Goal: Information Seeking & Learning: Find specific fact

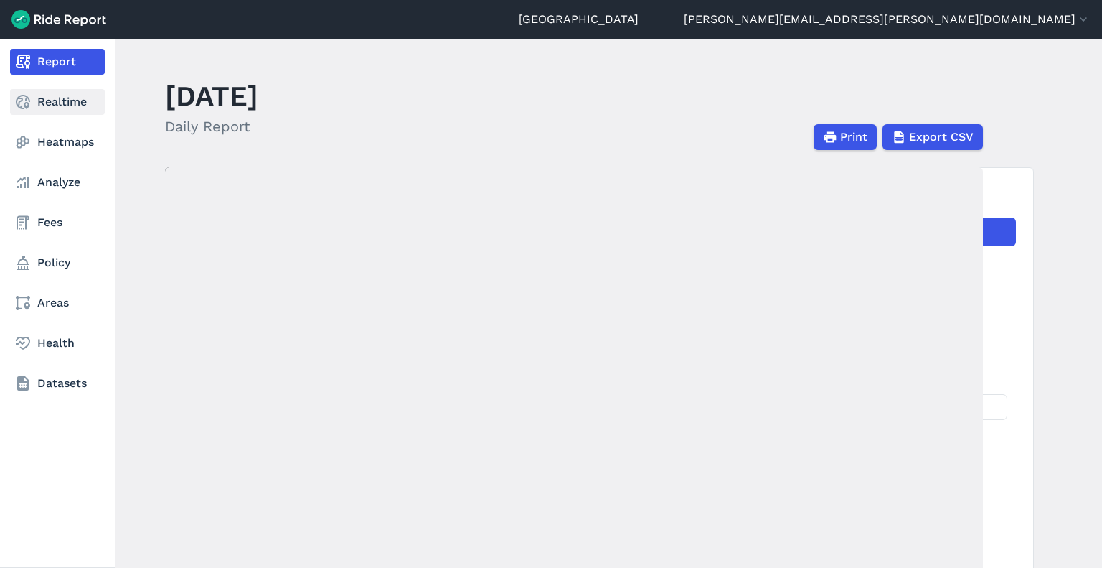
click at [51, 109] on link "Realtime" at bounding box center [57, 102] width 95 height 26
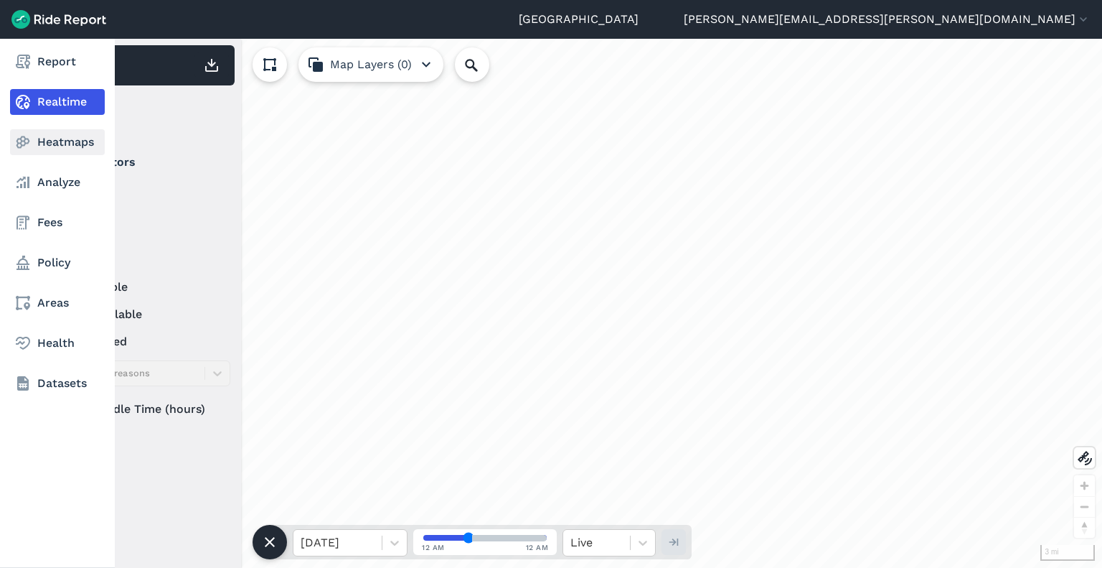
click at [55, 143] on link "Heatmaps" at bounding box center [57, 142] width 95 height 26
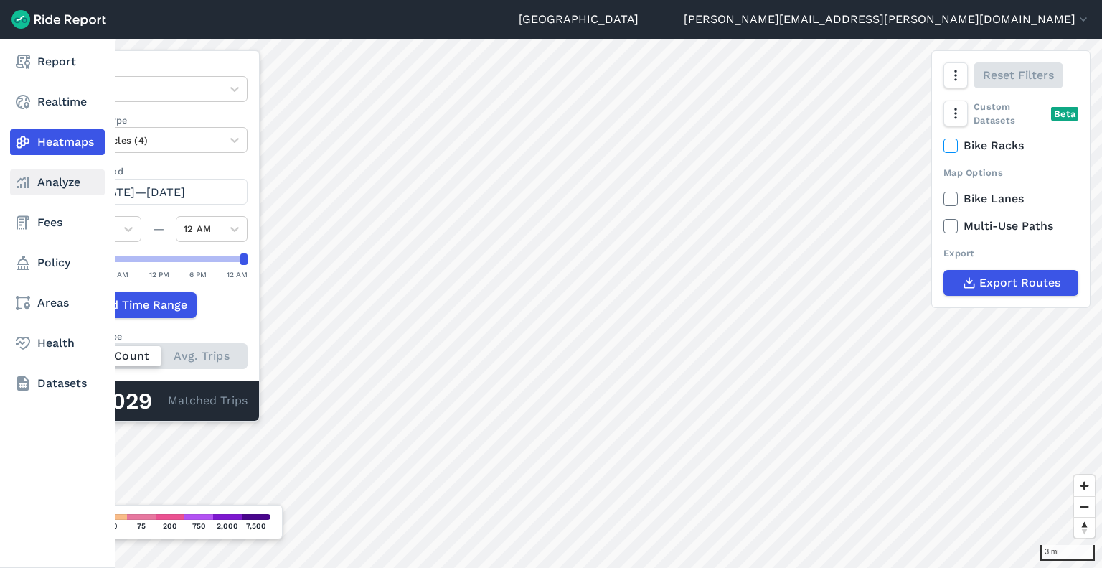
click at [38, 182] on link "Analyze" at bounding box center [57, 182] width 95 height 26
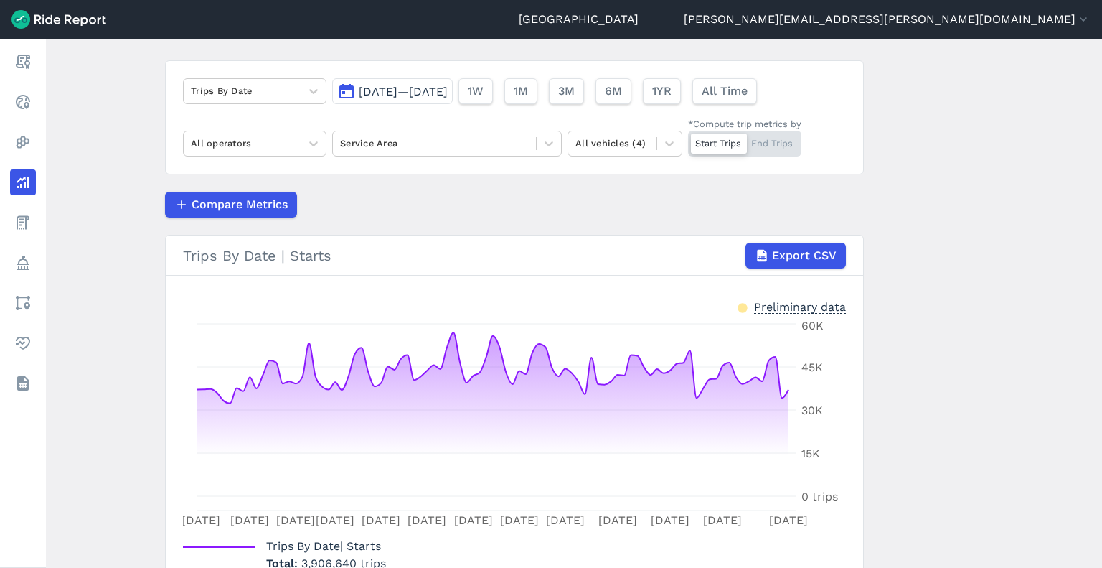
scroll to position [175, 0]
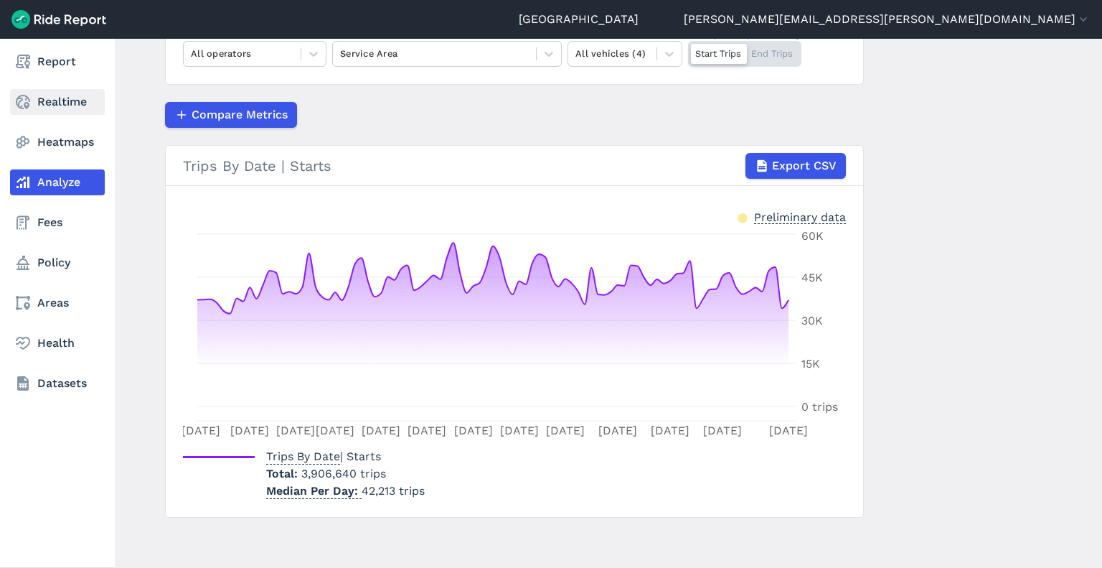
click at [37, 103] on link "Realtime" at bounding box center [57, 102] width 95 height 26
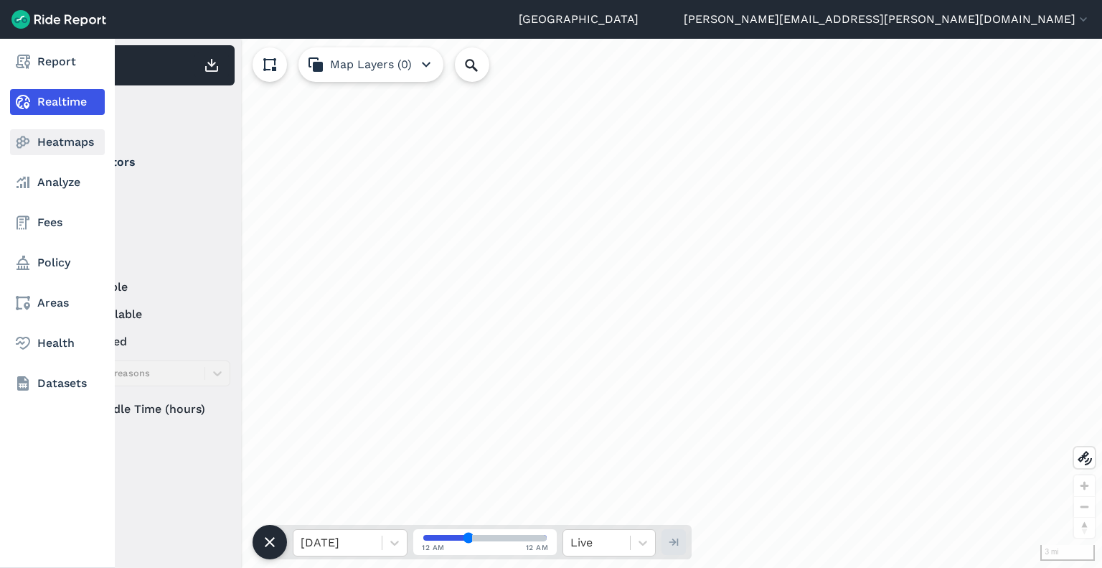
click at [65, 139] on link "Heatmaps" at bounding box center [57, 142] width 95 height 26
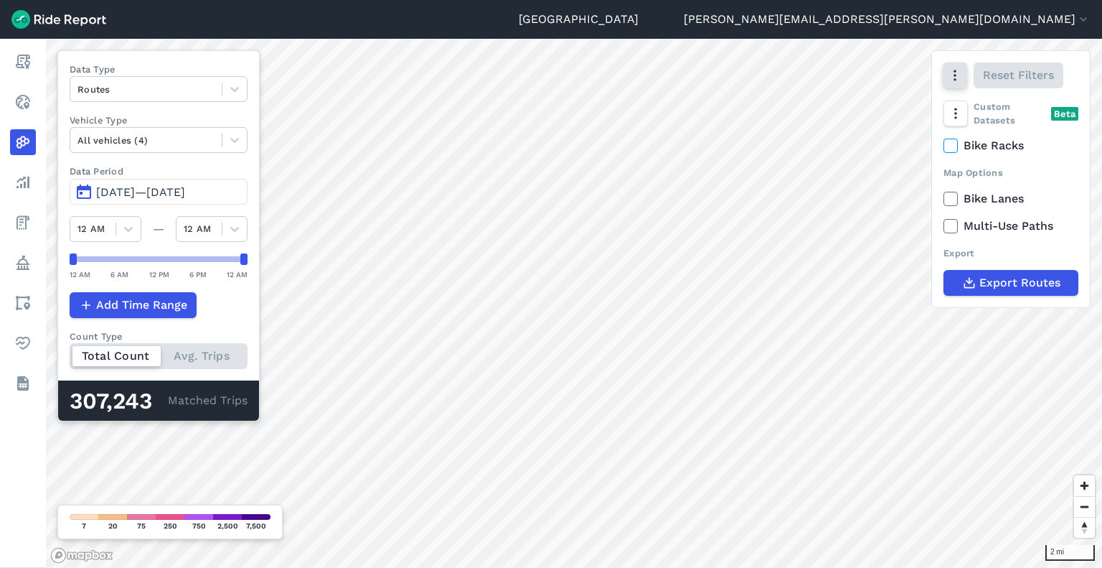
click at [951, 77] on icon "button" at bounding box center [955, 75] width 14 height 14
click at [953, 77] on icon "button" at bounding box center [955, 75] width 14 height 14
click at [950, 121] on button "button" at bounding box center [955, 113] width 24 height 26
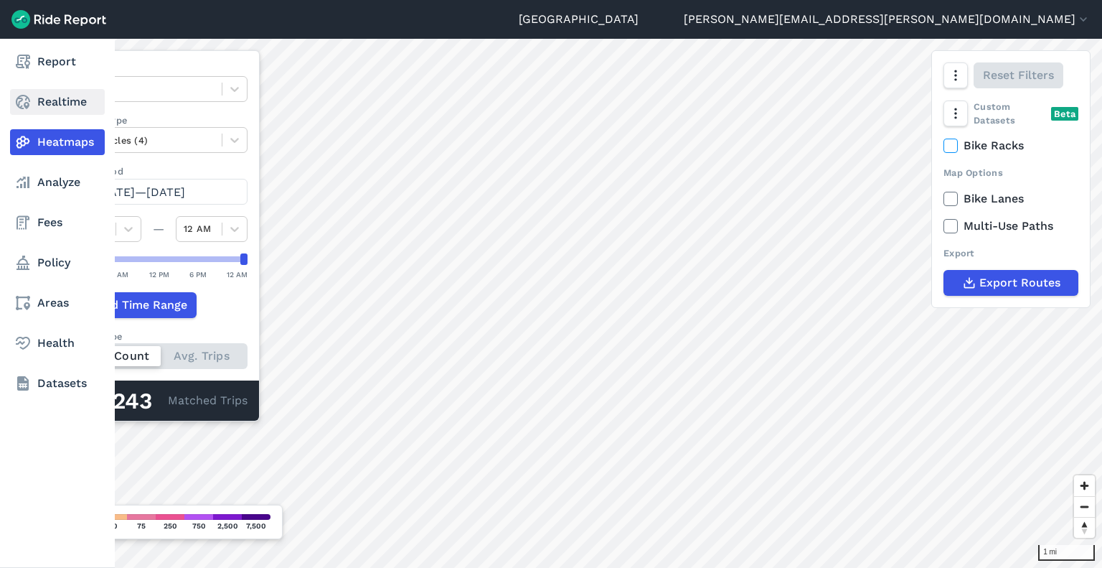
click at [33, 102] on link "Realtime" at bounding box center [57, 102] width 95 height 26
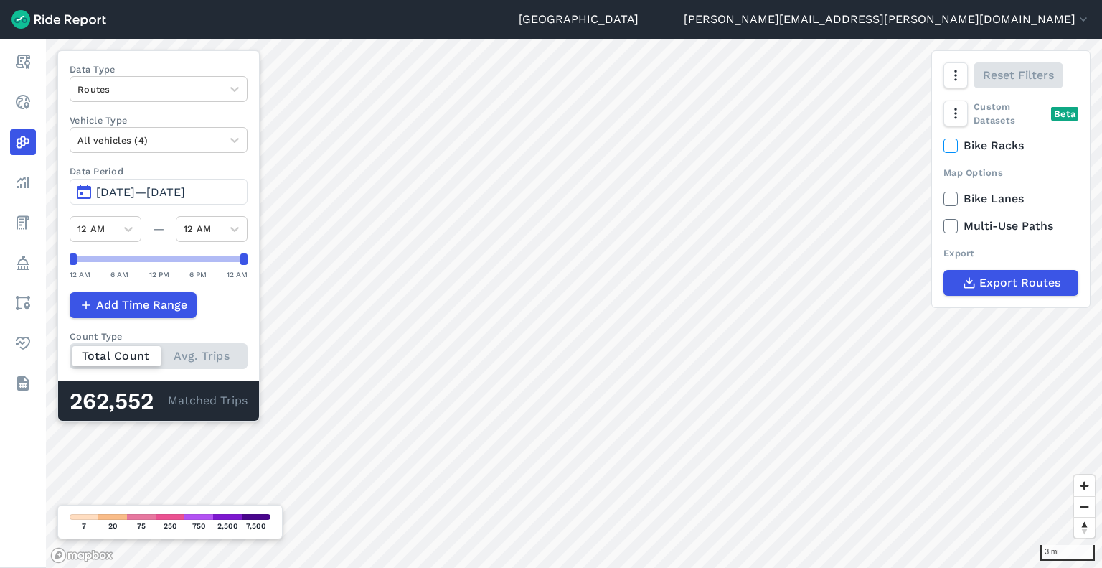
click at [196, 356] on div "Total Count Avg. Trips" at bounding box center [159, 356] width 178 height 26
click at [70, 352] on input "Count Type Total Count Avg. Trips" at bounding box center [70, 347] width 0 height 9
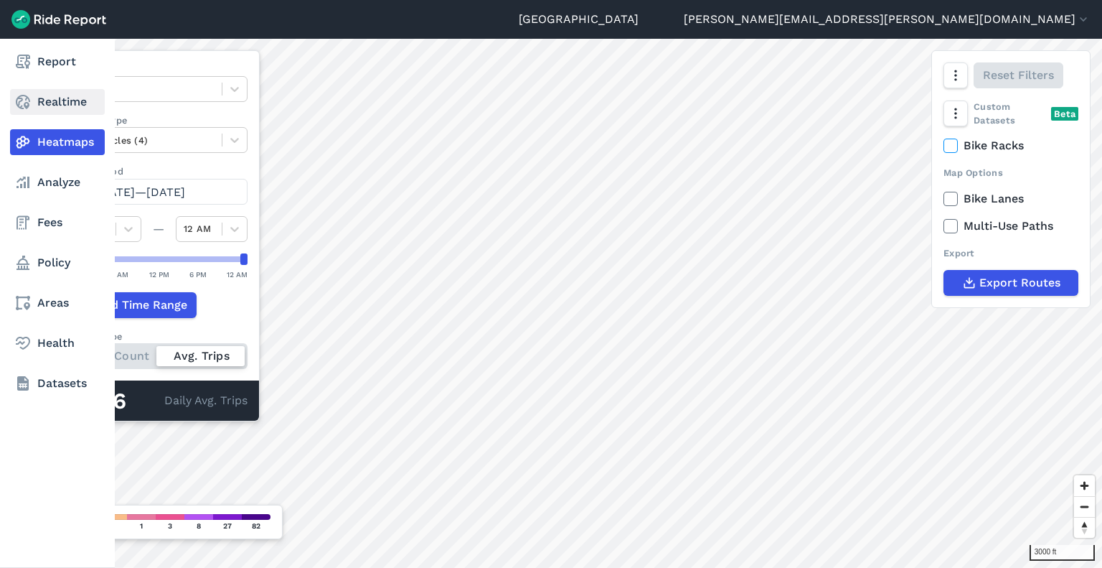
click at [23, 103] on icon at bounding box center [22, 101] width 17 height 17
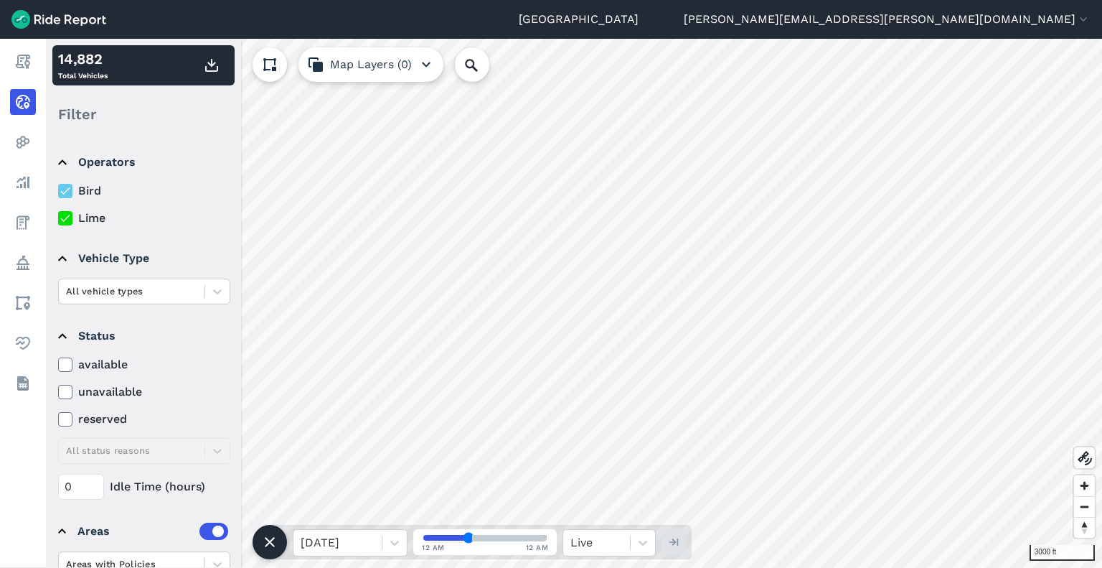
click at [69, 220] on icon at bounding box center [65, 218] width 13 height 14
click at [58, 219] on input "Lime" at bounding box center [58, 214] width 0 height 9
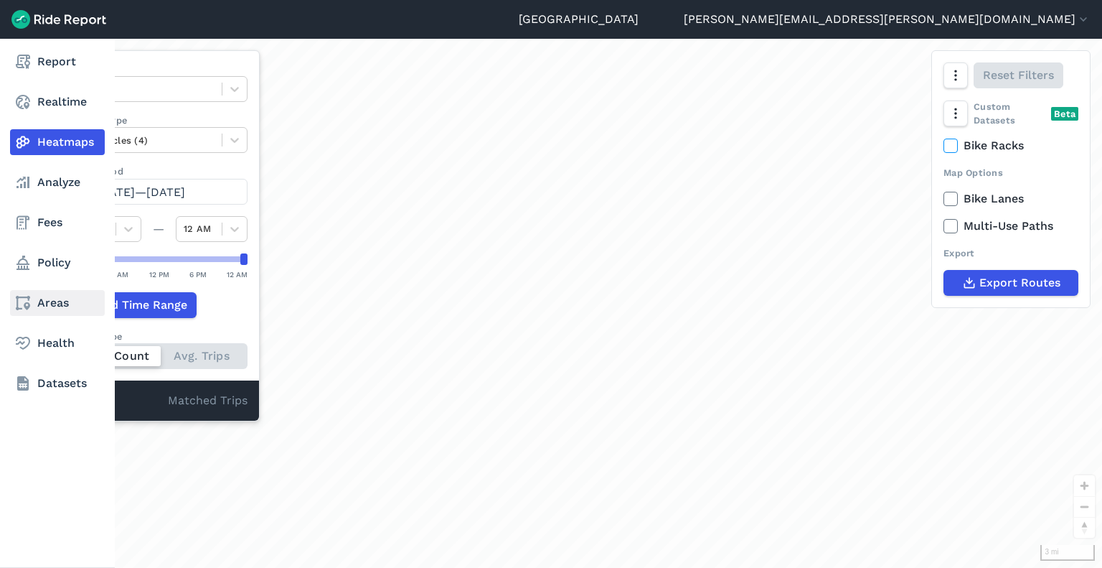
click at [42, 306] on link "Areas" at bounding box center [57, 303] width 95 height 26
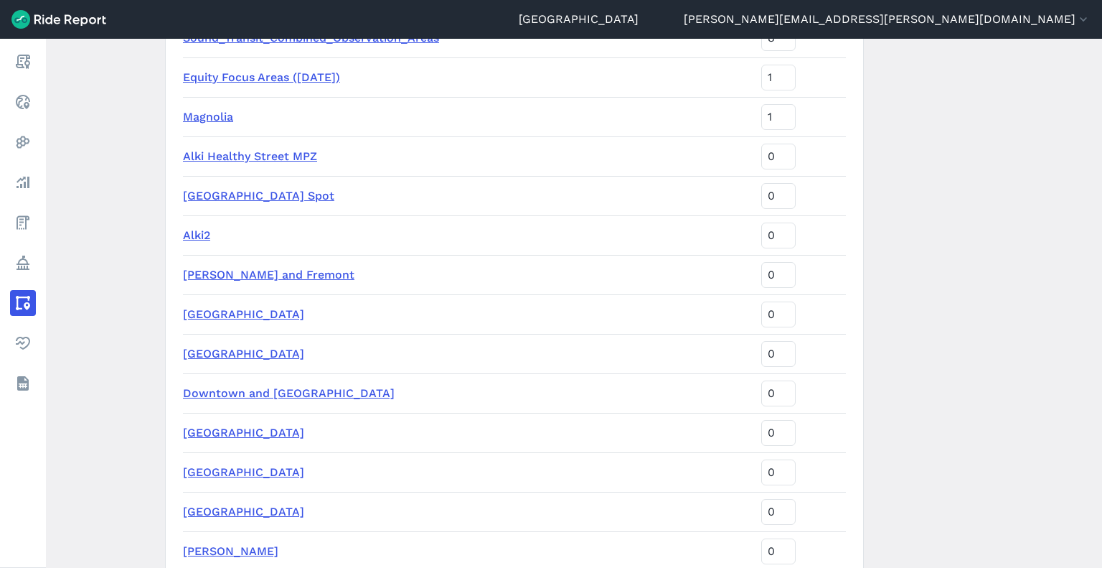
scroll to position [1651, 0]
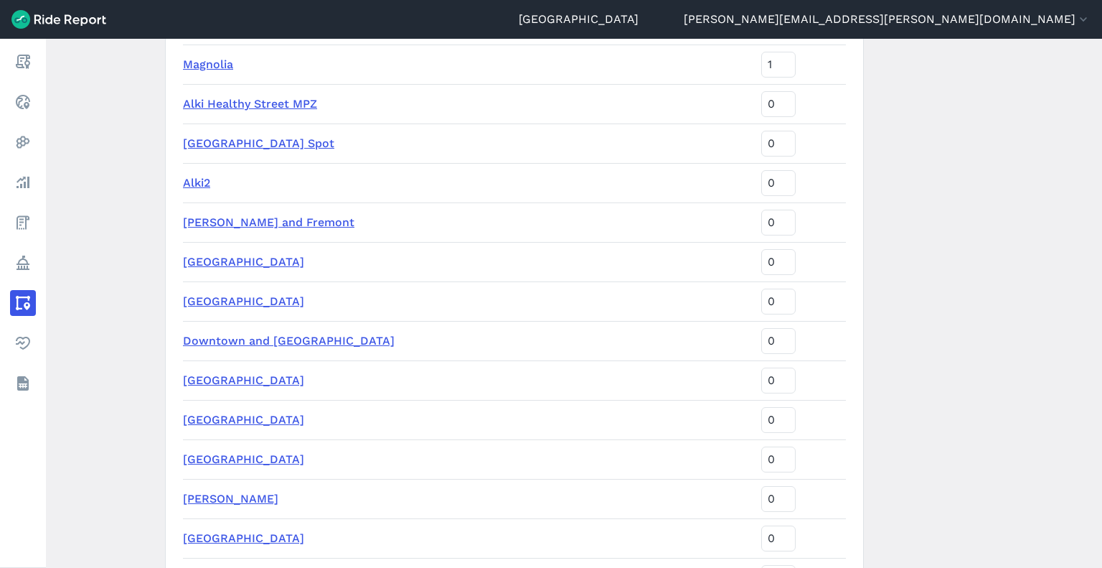
click at [280, 339] on link "Downtown and [GEOGRAPHIC_DATA]" at bounding box center [289, 341] width 212 height 14
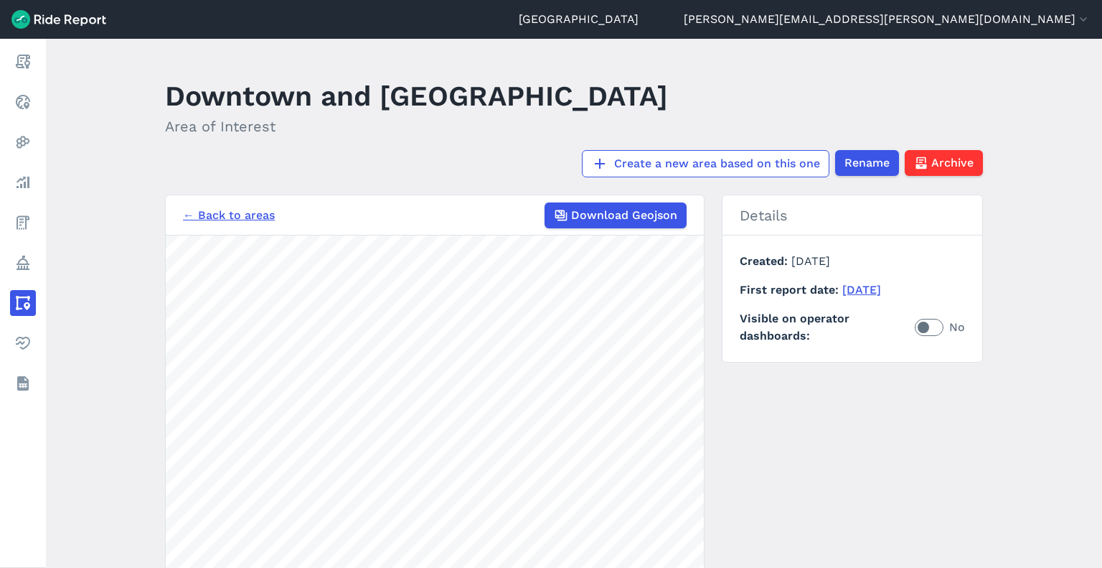
scroll to position [72, 0]
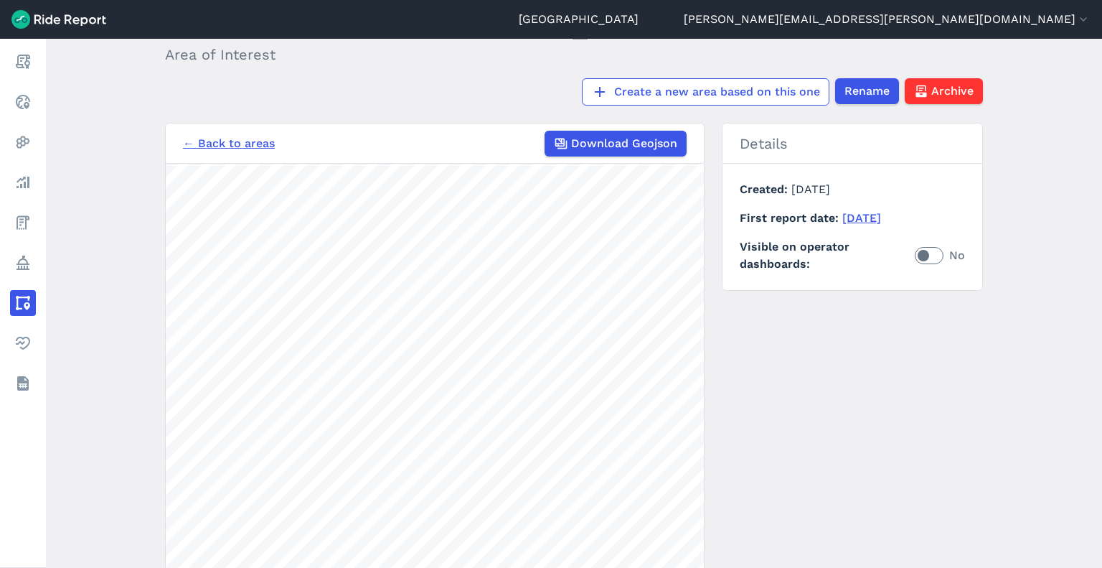
click at [249, 135] on link "← Back to areas" at bounding box center [229, 143] width 92 height 17
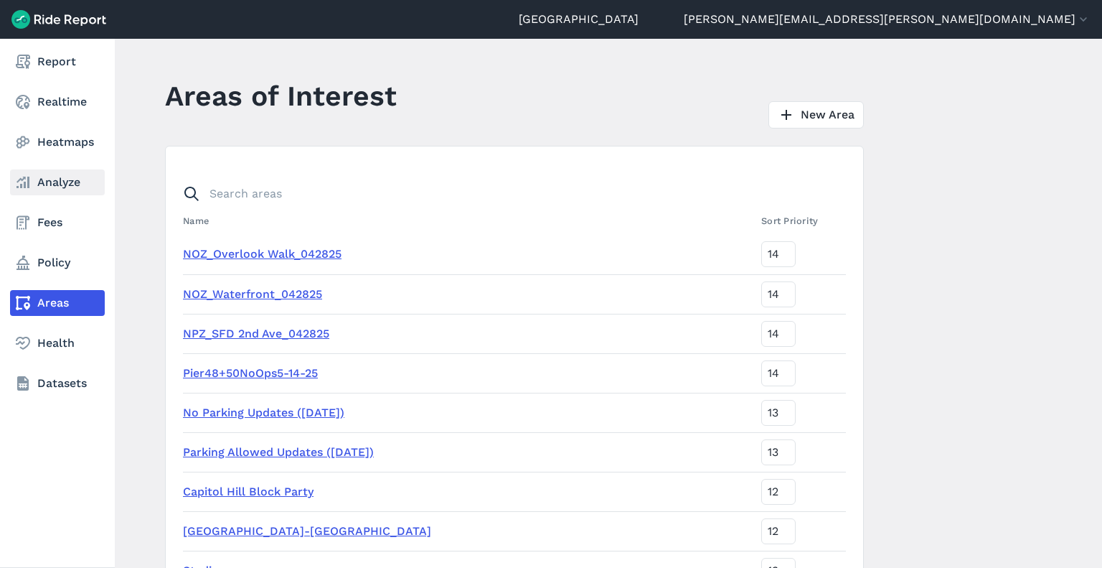
click at [47, 184] on link "Analyze" at bounding box center [57, 182] width 95 height 26
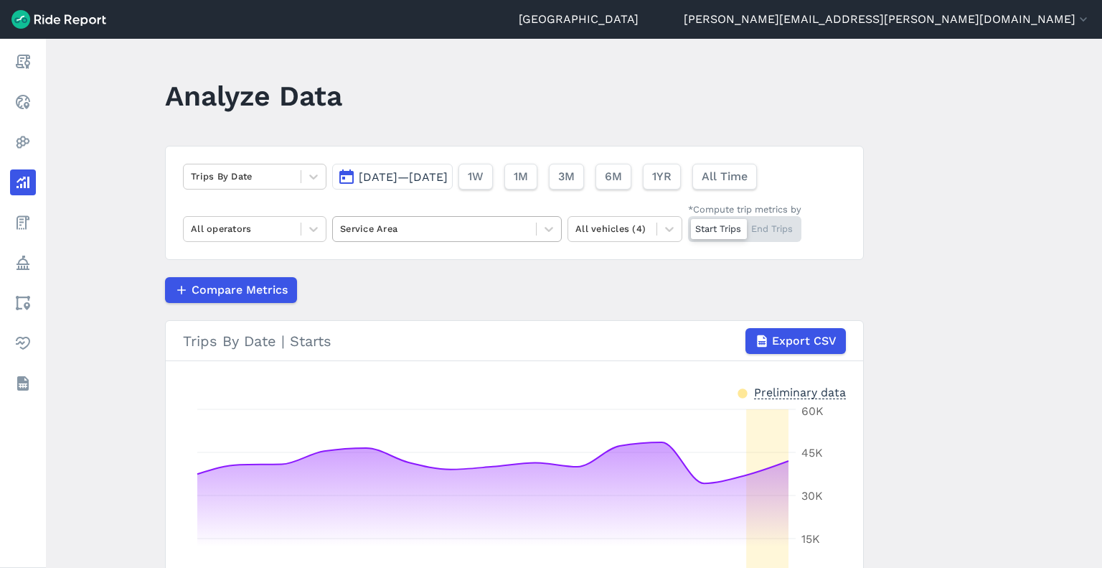
click at [419, 230] on div at bounding box center [434, 228] width 189 height 17
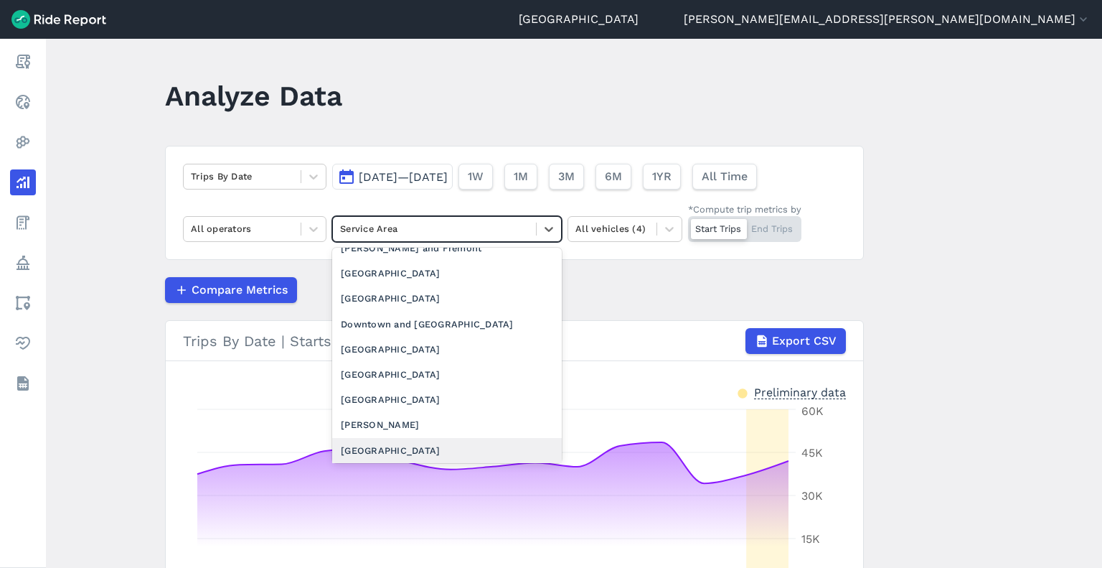
scroll to position [1209, 0]
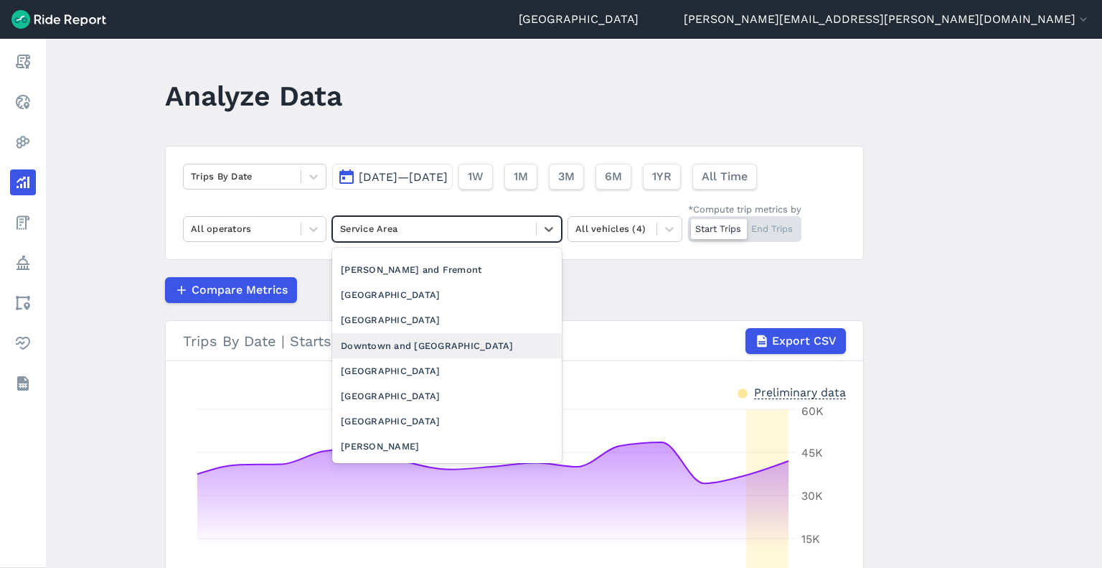
click at [433, 358] on div "Downtown and Lake Union" at bounding box center [447, 345] width 230 height 25
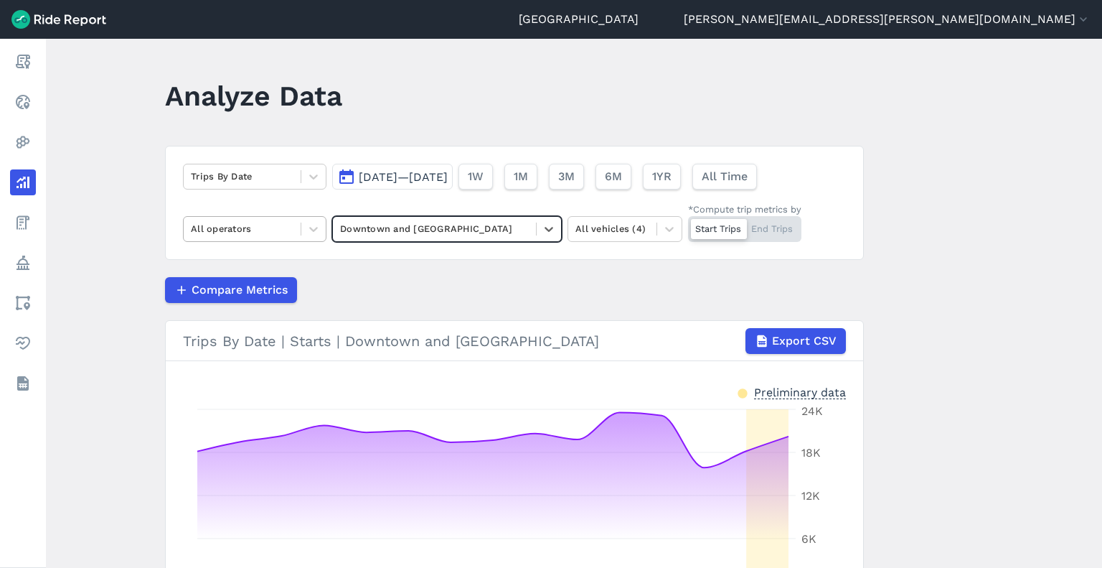
click at [267, 233] on div at bounding box center [242, 228] width 103 height 17
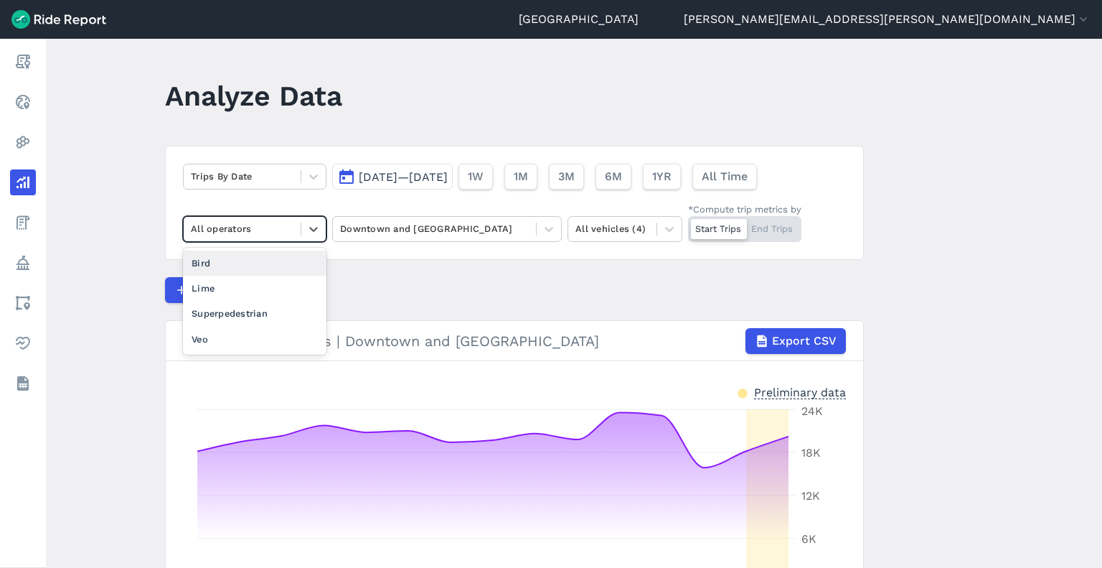
click at [240, 268] on div "Bird" at bounding box center [255, 262] width 144 height 25
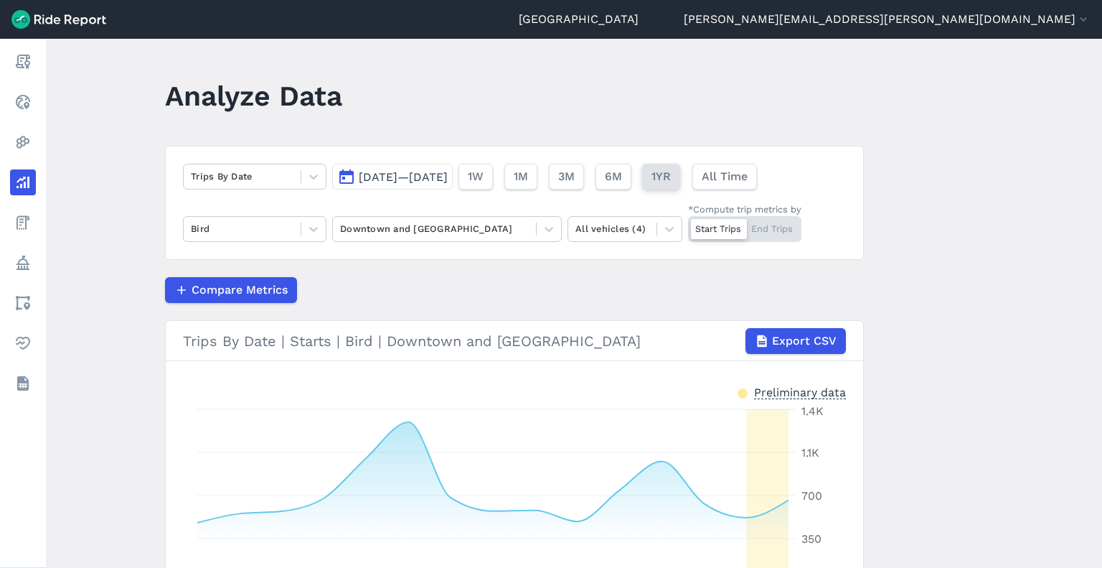
click at [671, 176] on span "1YR" at bounding box center [661, 176] width 19 height 17
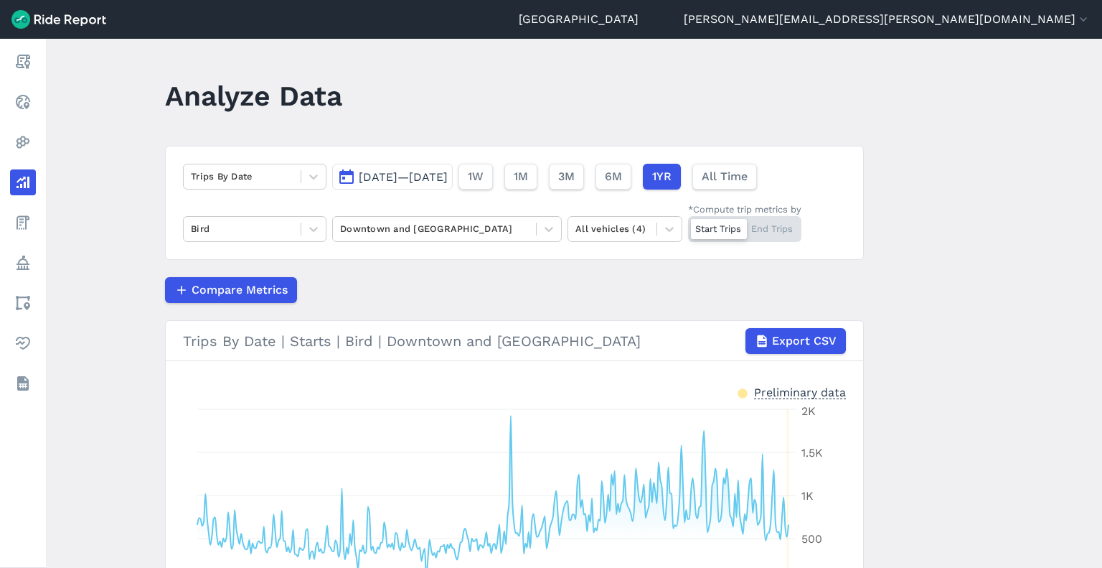
click at [409, 180] on span "Sep 17, 2024—Sep 16, 2025" at bounding box center [403, 177] width 89 height 14
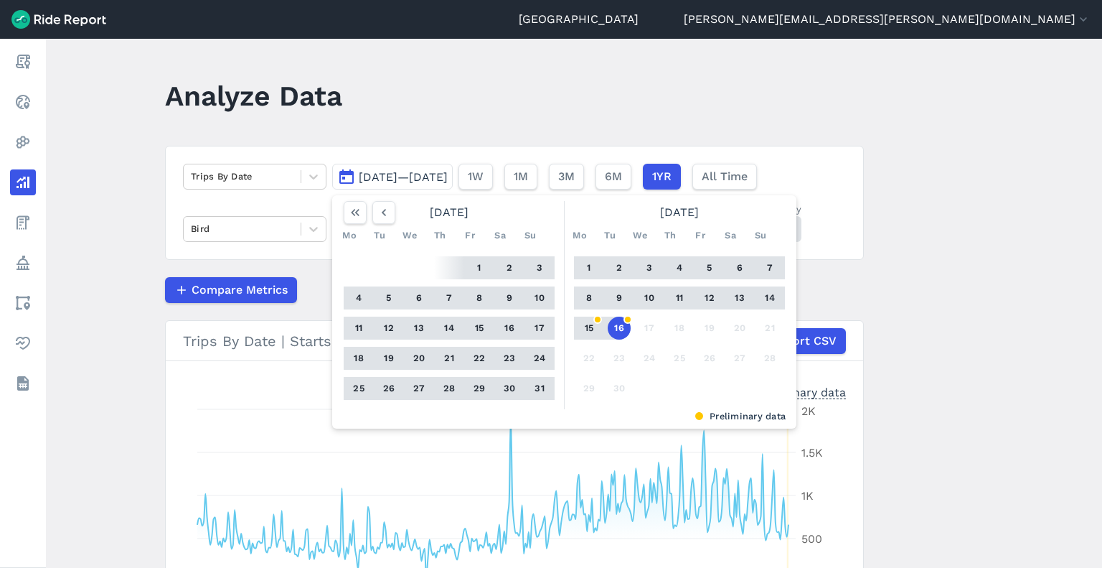
click at [537, 390] on button "31" at bounding box center [539, 388] width 23 height 23
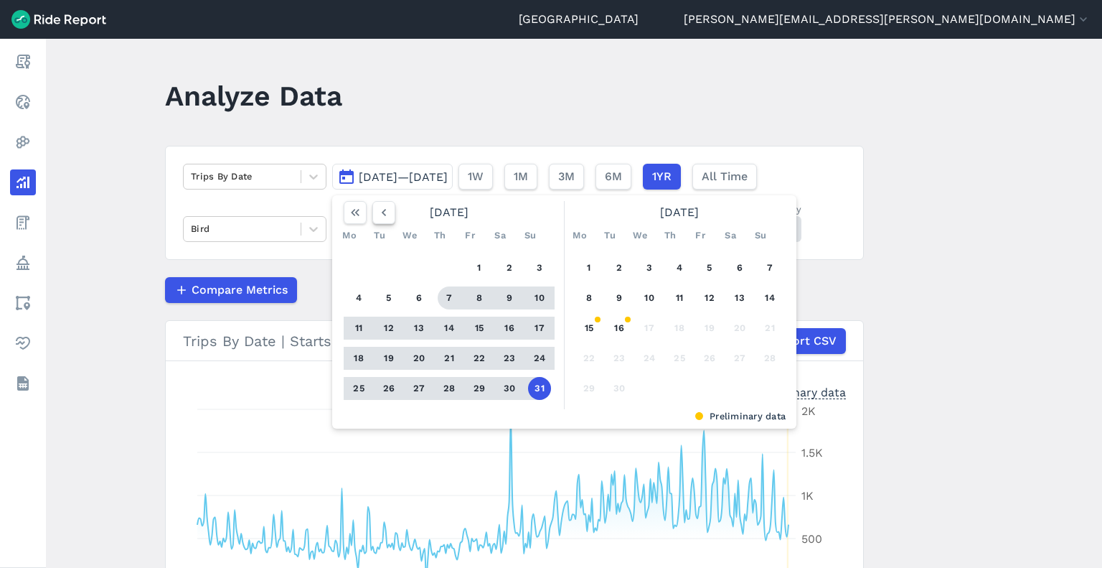
click at [382, 212] on use "button" at bounding box center [384, 212] width 4 height 7
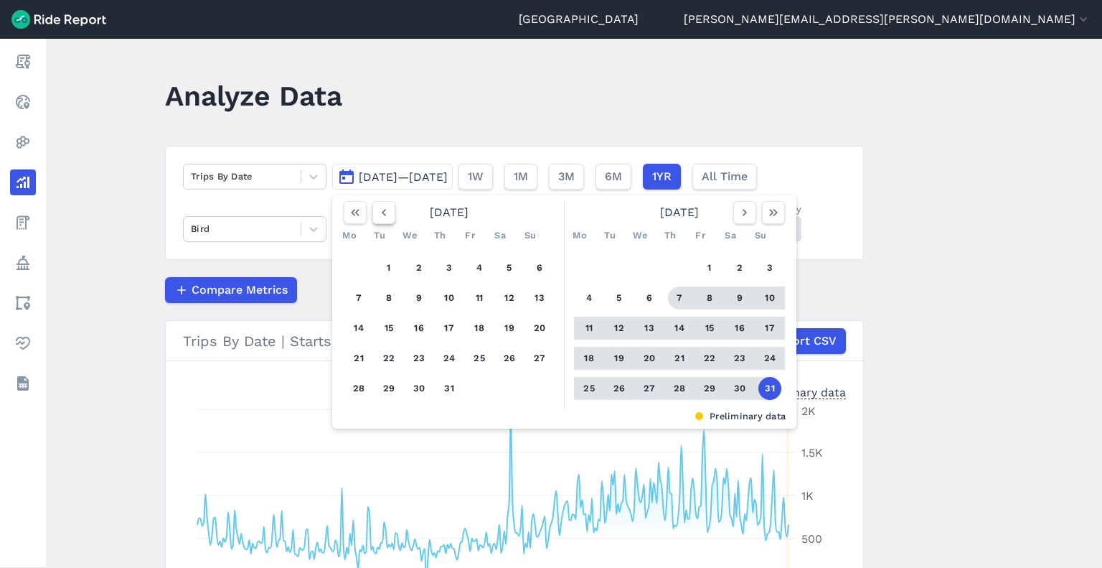
click at [382, 212] on use "button" at bounding box center [384, 212] width 4 height 7
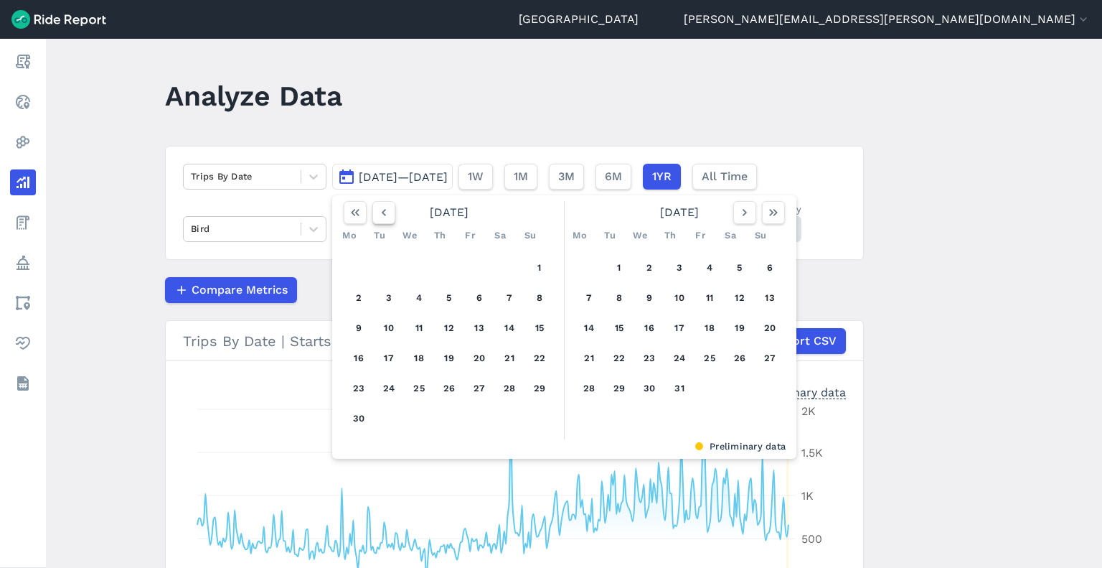
click at [382, 212] on use "button" at bounding box center [384, 212] width 4 height 7
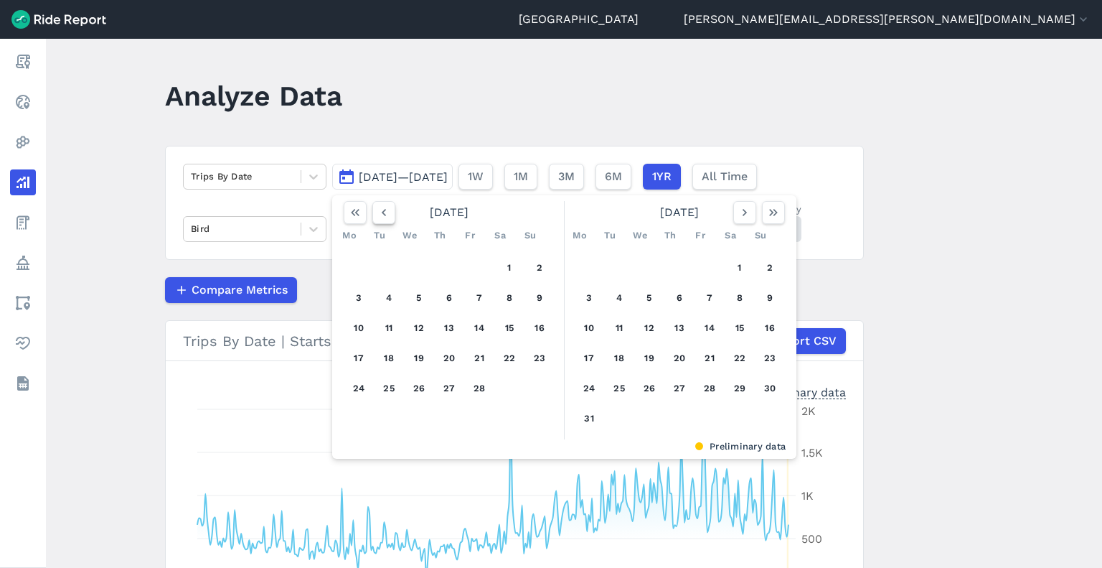
click at [382, 212] on use "button" at bounding box center [384, 212] width 4 height 7
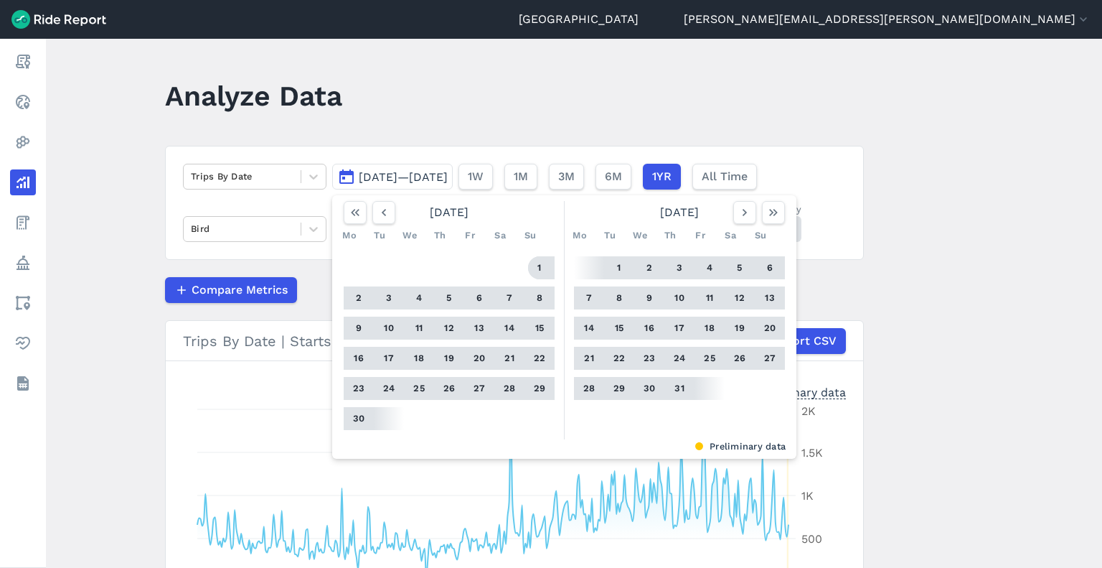
click at [534, 271] on button "1" at bounding box center [539, 267] width 23 height 23
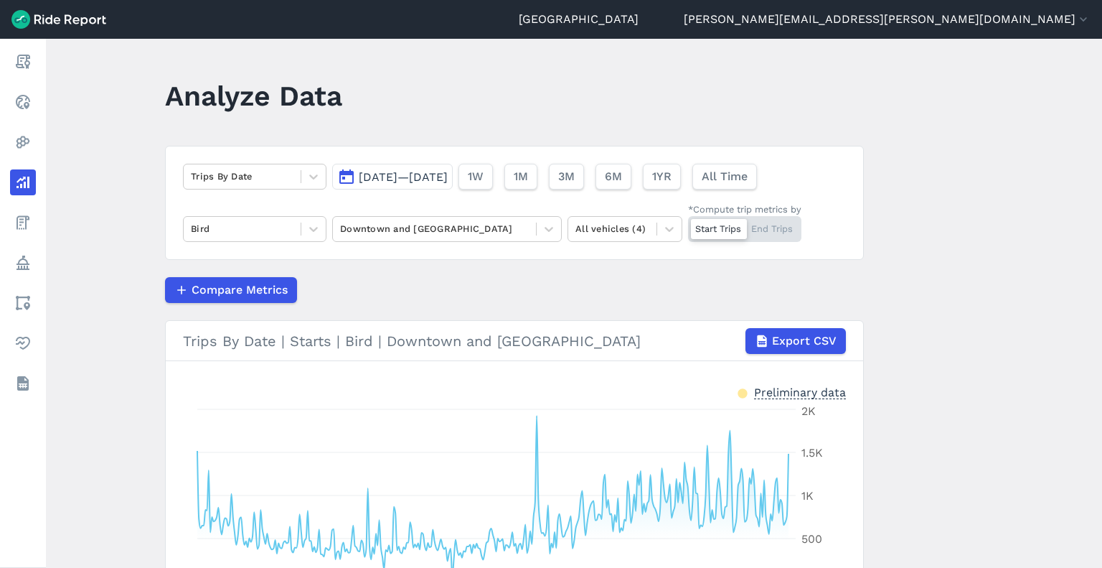
click at [774, 227] on div "Start Trips End Trips" at bounding box center [744, 229] width 113 height 26
click at [688, 225] on input "*Compute trip metrics by Start Trips End Trips" at bounding box center [688, 220] width 0 height 9
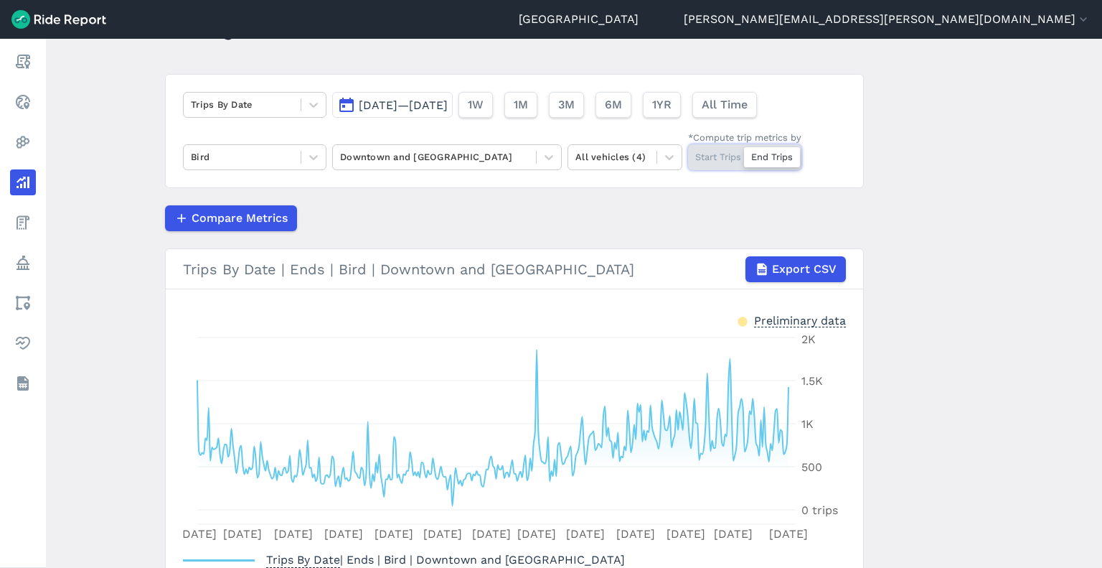
scroll to position [175, 0]
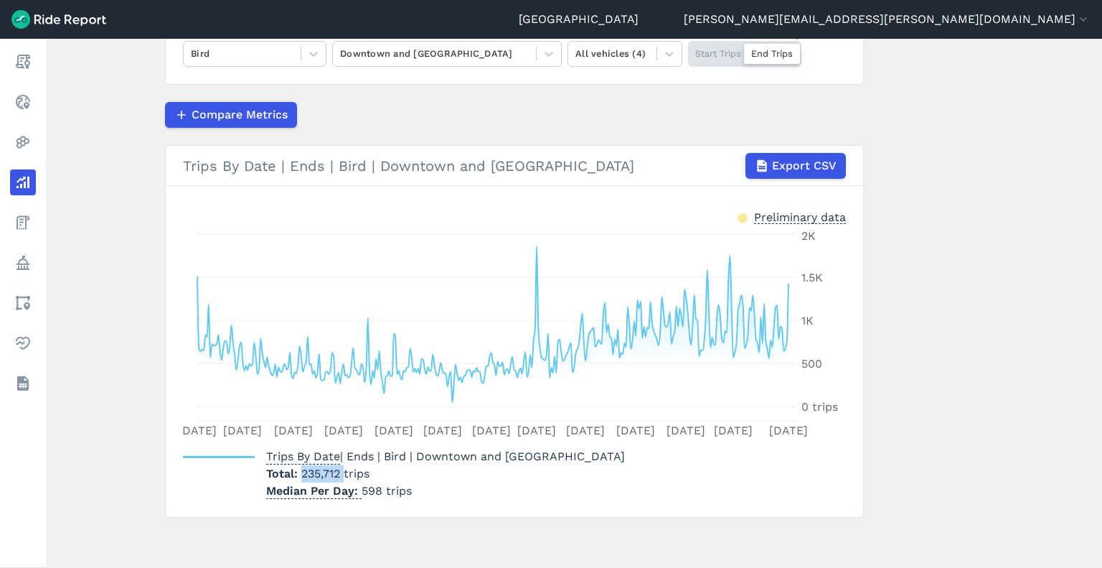
drag, startPoint x: 300, startPoint y: 474, endPoint x: 343, endPoint y: 472, distance: 43.1
click at [343, 472] on span "235,712 trips" at bounding box center [335, 473] width 68 height 14
copy span "235,712"
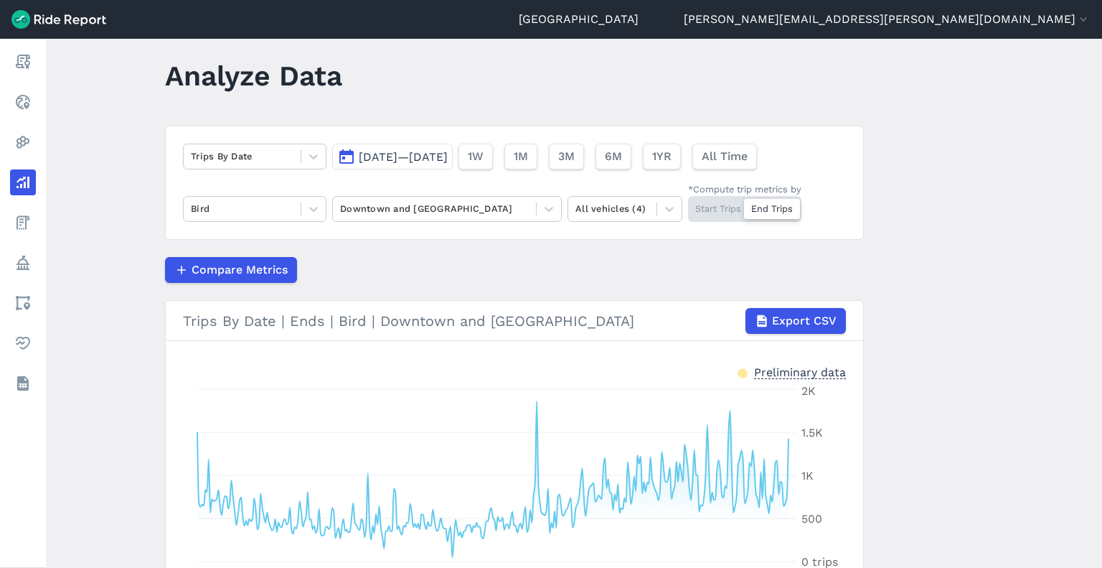
scroll to position [0, 0]
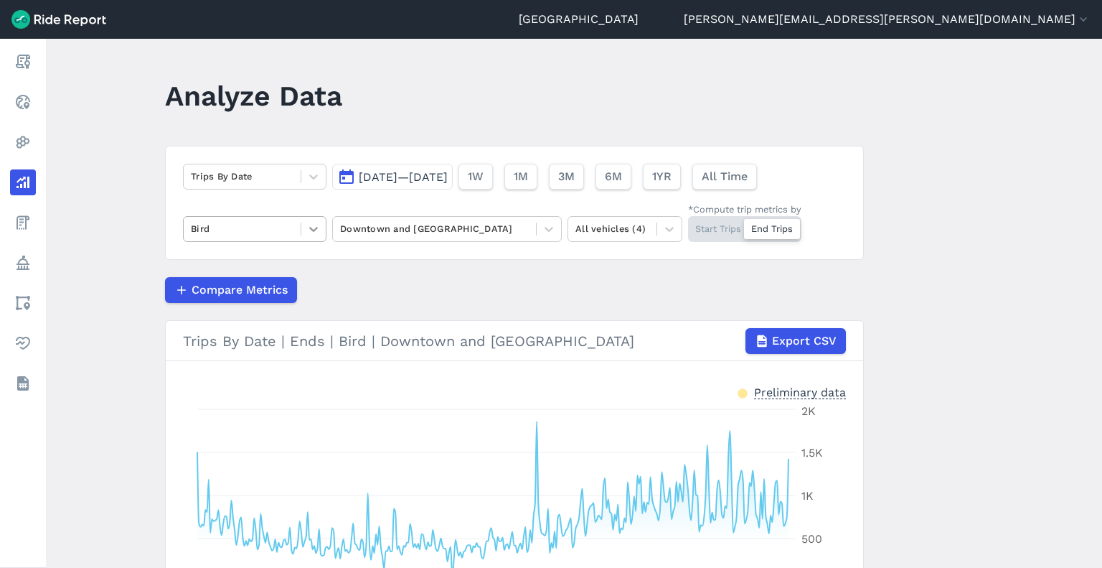
click at [316, 228] on icon at bounding box center [313, 229] width 14 height 14
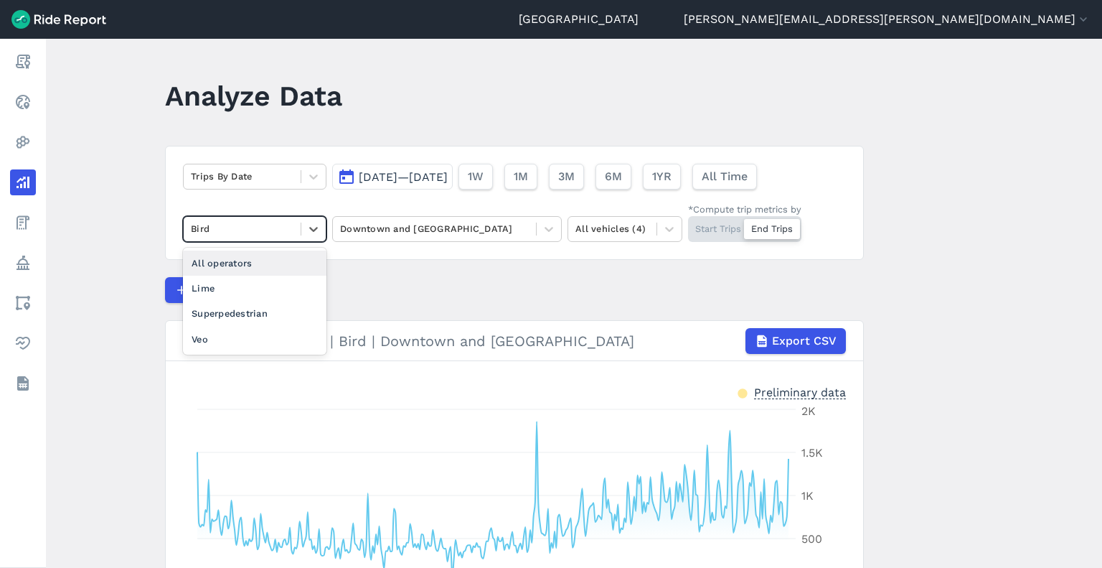
click at [284, 265] on div "All operators" at bounding box center [255, 262] width 144 height 25
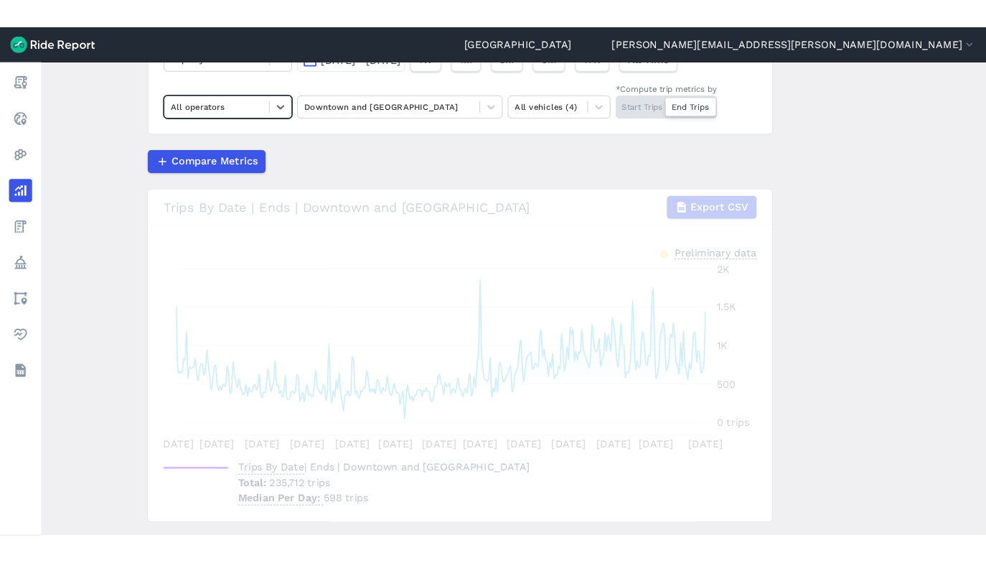
scroll to position [144, 0]
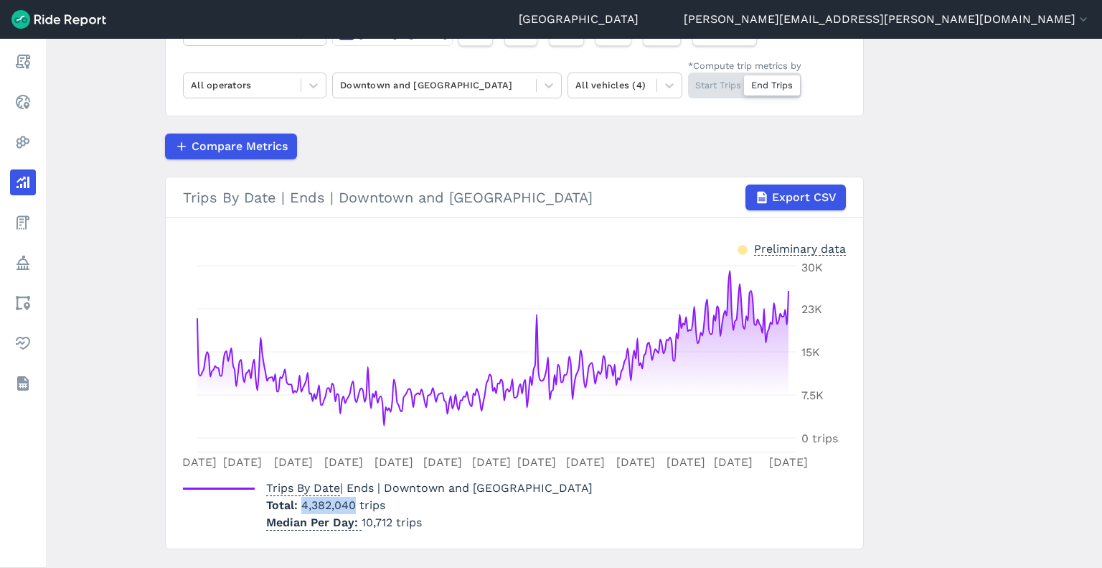
drag, startPoint x: 301, startPoint y: 506, endPoint x: 352, endPoint y: 507, distance: 51.0
click at [352, 507] on span "4,382,040 trips" at bounding box center [343, 505] width 84 height 14
copy span "4,382,040"
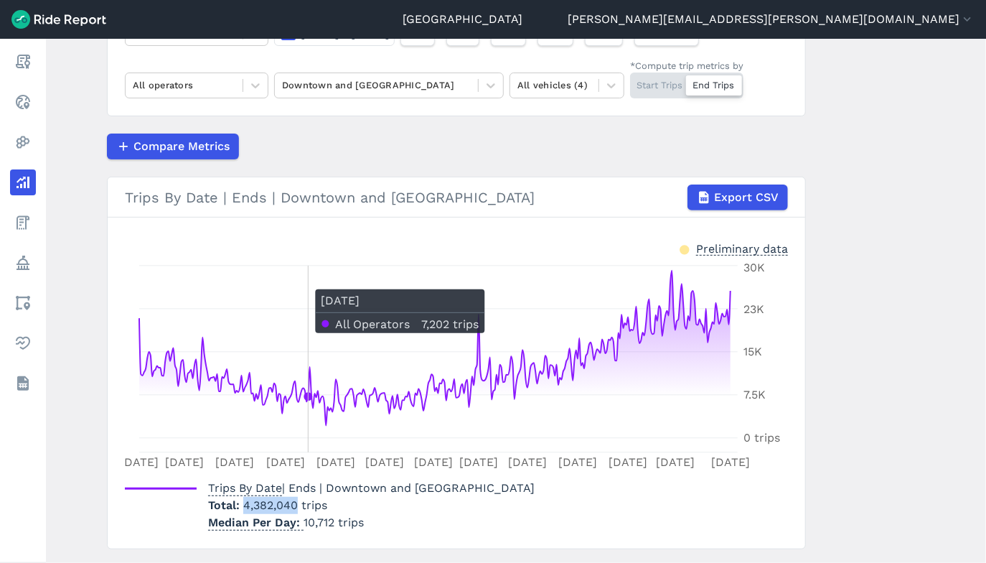
scroll to position [0, 0]
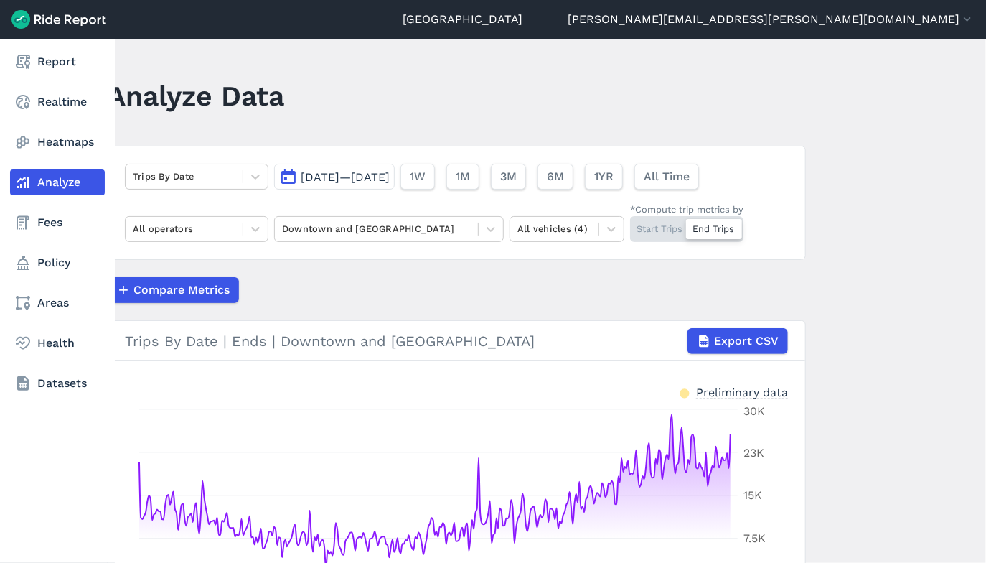
drag, startPoint x: 61, startPoint y: 136, endPoint x: 80, endPoint y: 186, distance: 53.2
click at [61, 136] on link "Heatmaps" at bounding box center [57, 142] width 95 height 26
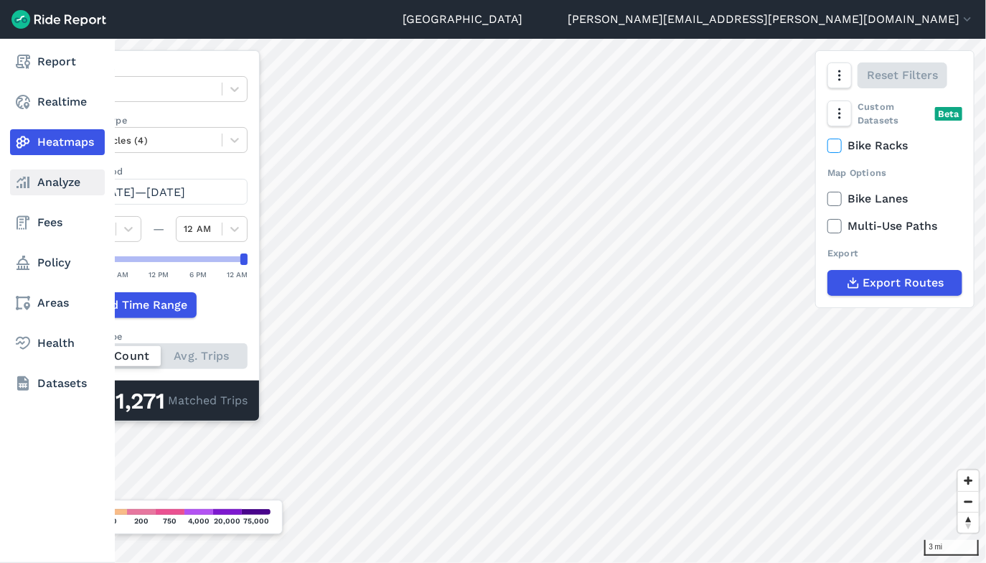
click at [19, 181] on use at bounding box center [23, 182] width 13 height 11
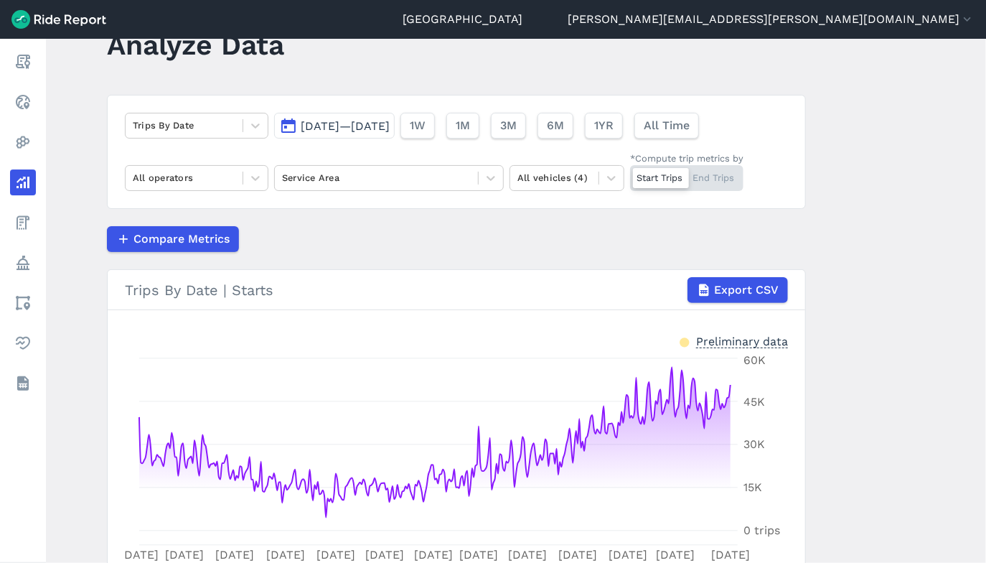
scroll to position [72, 0]
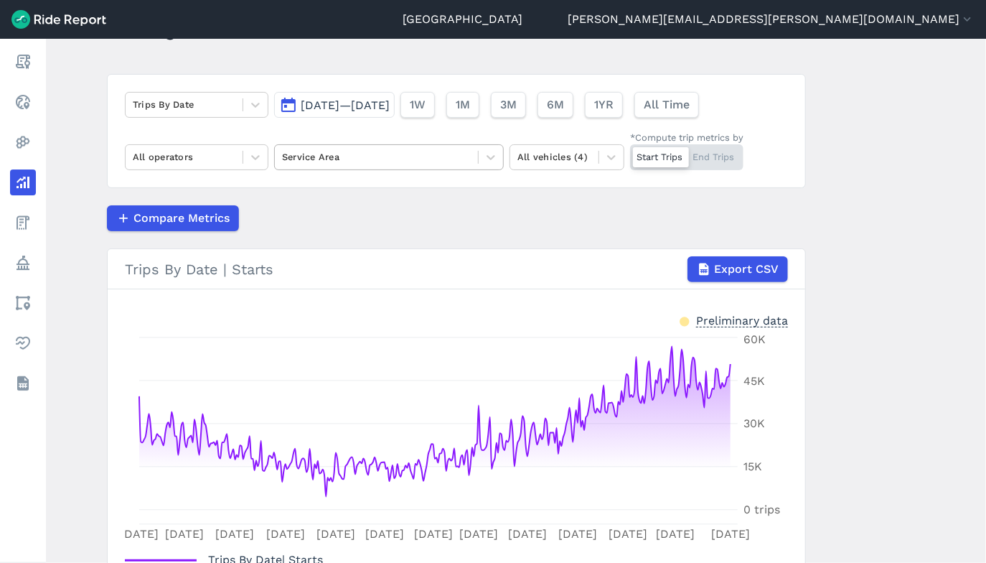
click at [365, 159] on div at bounding box center [376, 157] width 189 height 17
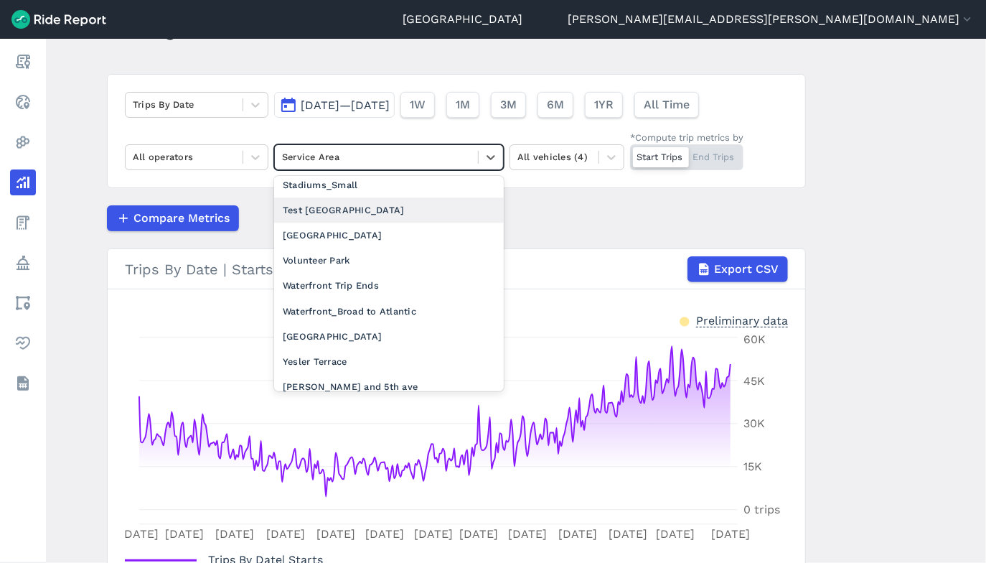
scroll to position [1854, 0]
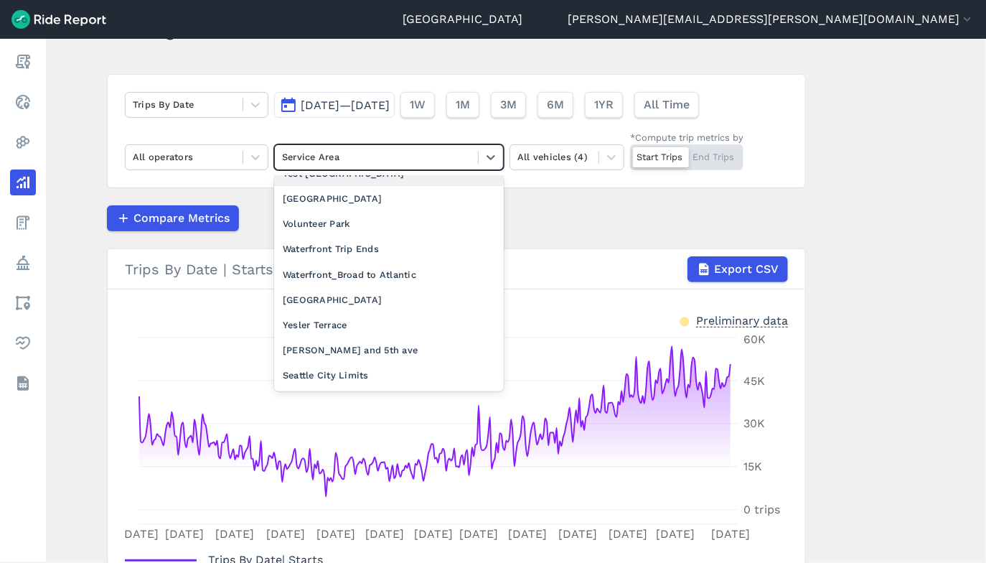
click at [309, 152] on div at bounding box center [376, 157] width 189 height 17
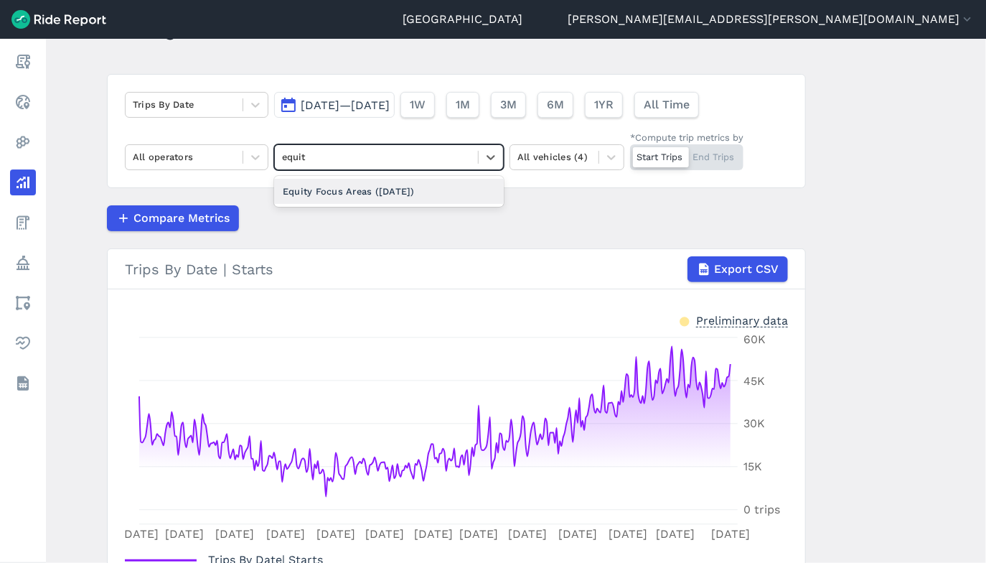
type input "equity"
click at [398, 190] on div "Equity Focus Areas (Jan 2023)" at bounding box center [389, 191] width 230 height 25
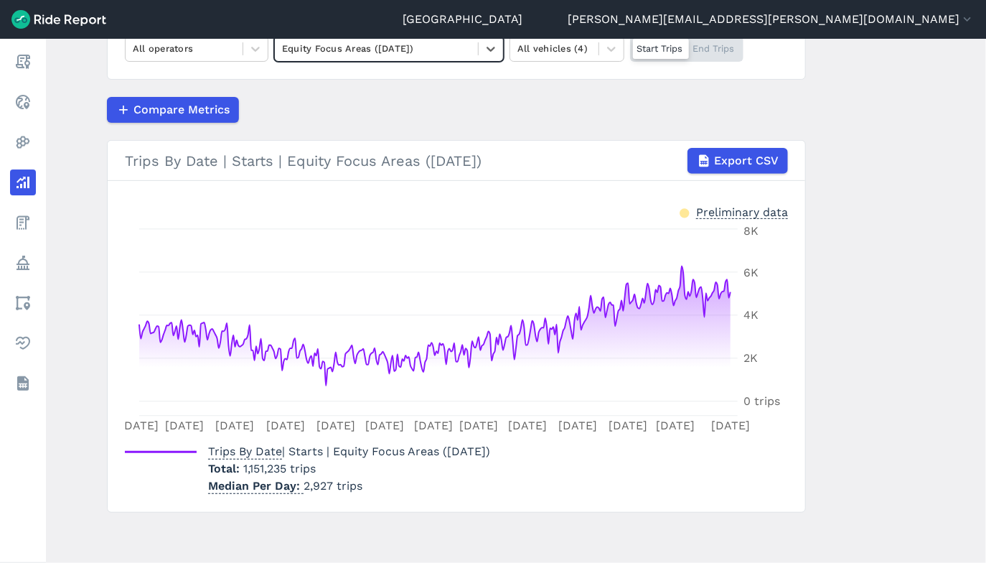
scroll to position [109, 0]
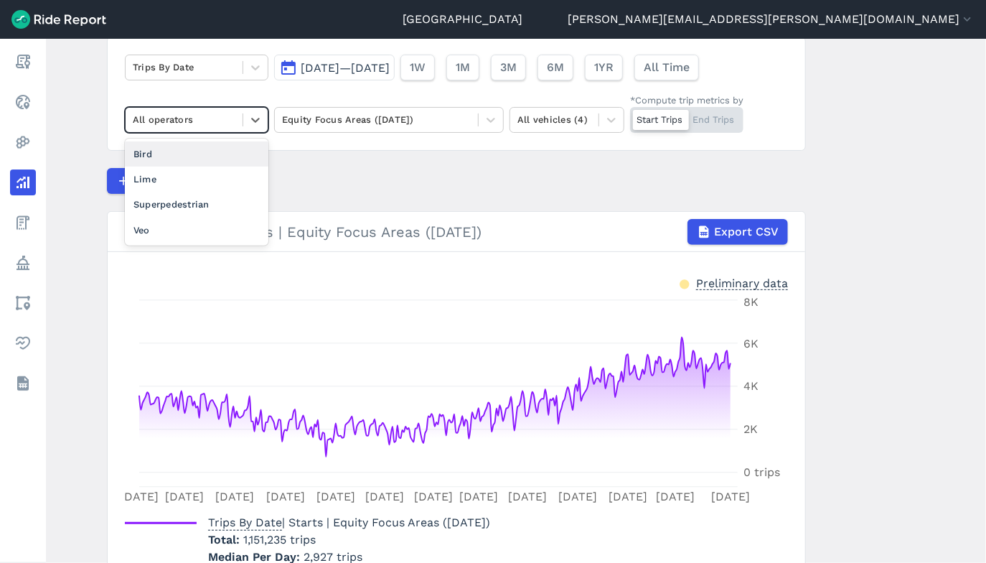
click at [207, 118] on div at bounding box center [184, 119] width 103 height 17
click at [167, 154] on div "Bird" at bounding box center [197, 153] width 144 height 25
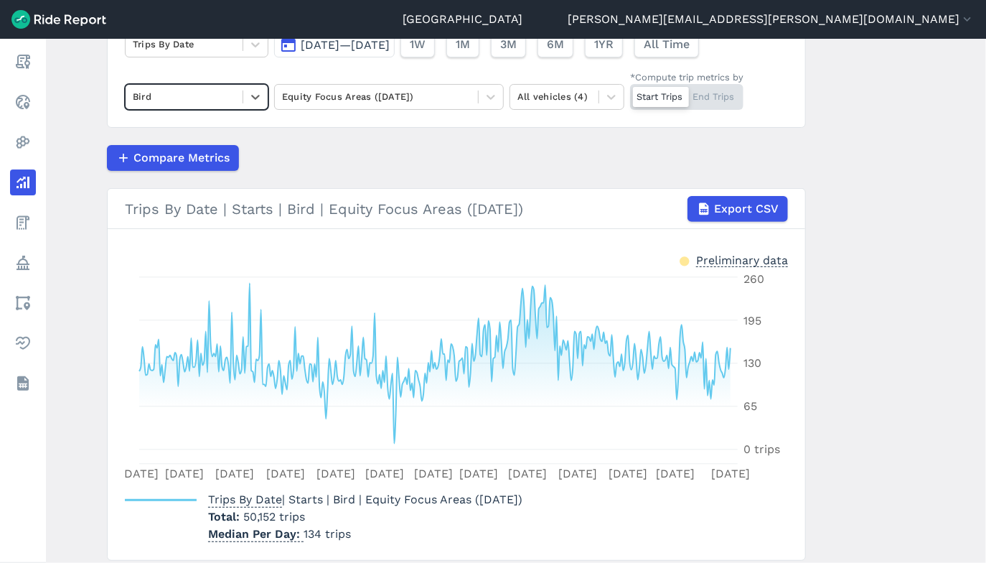
scroll to position [108, 0]
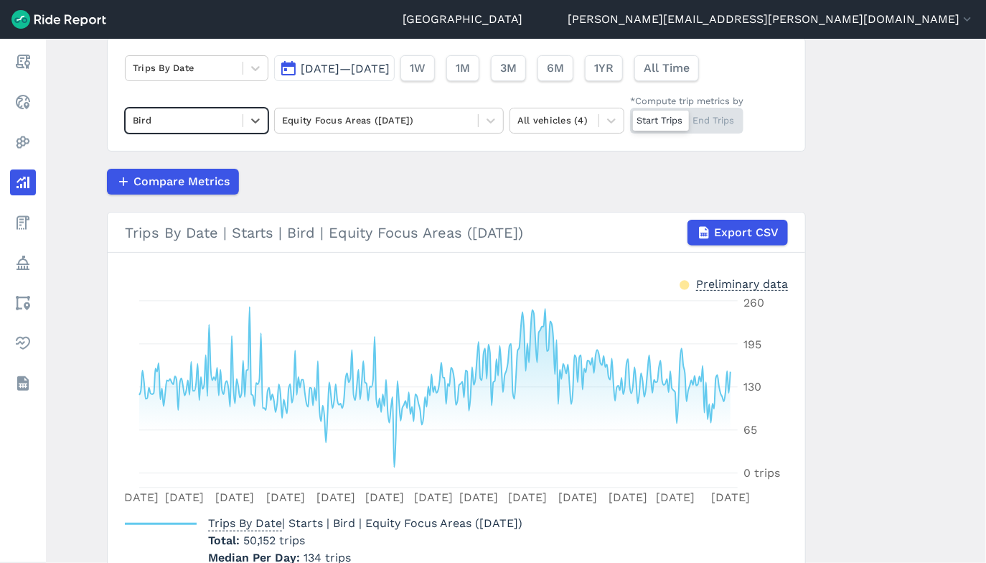
click at [726, 115] on div "Start Trips End Trips" at bounding box center [686, 121] width 113 height 26
click at [630, 115] on input "*Compute trip metrics by Start Trips End Trips" at bounding box center [630, 112] width 0 height 9
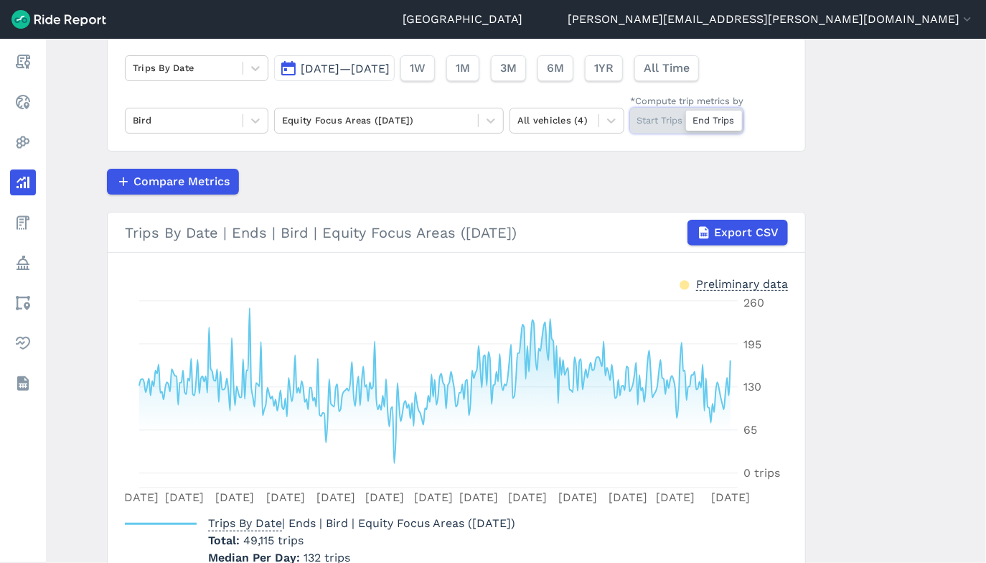
scroll to position [180, 0]
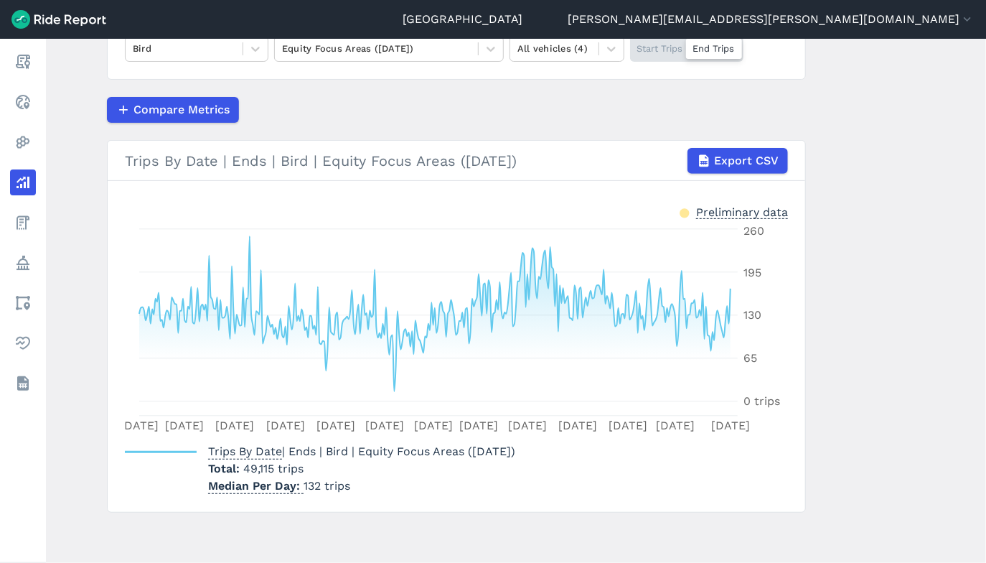
click at [654, 47] on div "Start Trips End Trips" at bounding box center [686, 49] width 113 height 26
click at [630, 45] on input "*Compute trip metrics by Start Trips End Trips" at bounding box center [630, 40] width 0 height 9
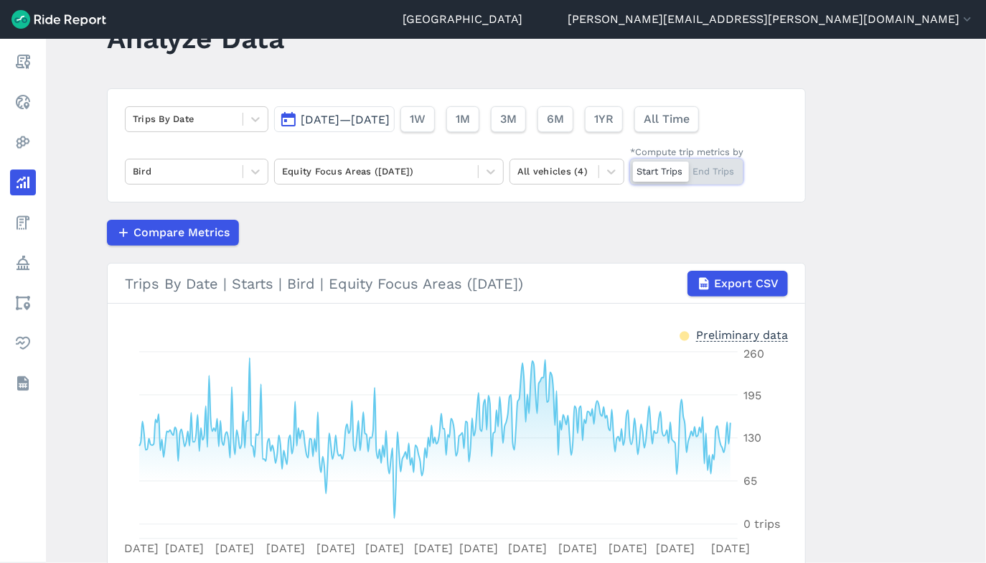
scroll to position [37, 0]
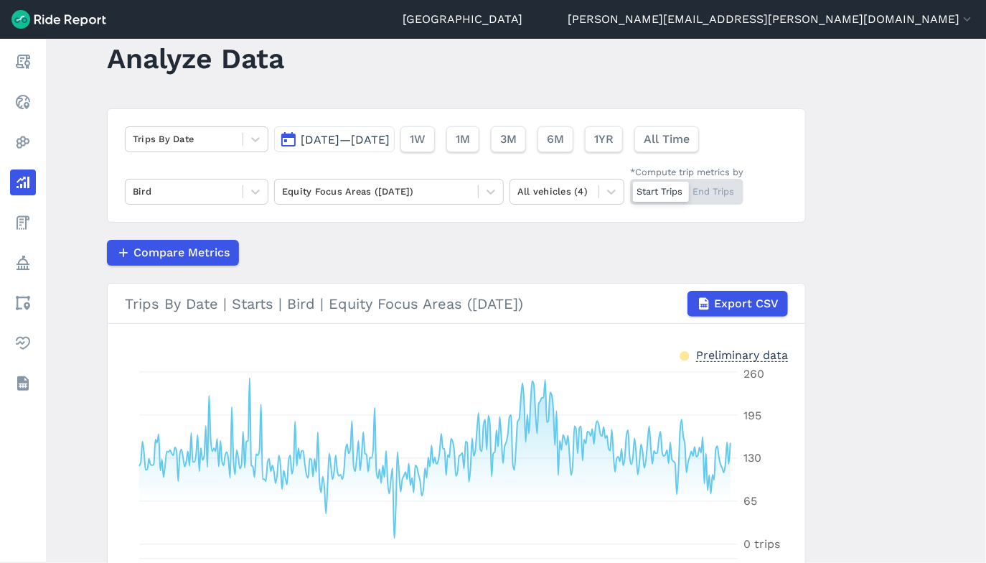
click at [713, 188] on div "Start Trips End Trips" at bounding box center [686, 192] width 113 height 26
click at [630, 188] on input "*Compute trip metrics by Start Trips End Trips" at bounding box center [630, 183] width 0 height 9
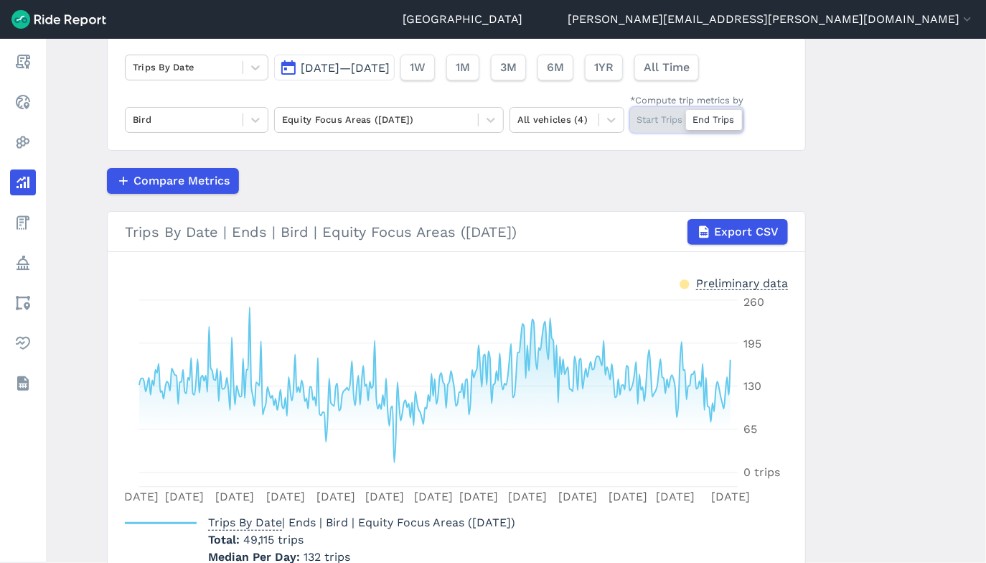
scroll to position [180, 0]
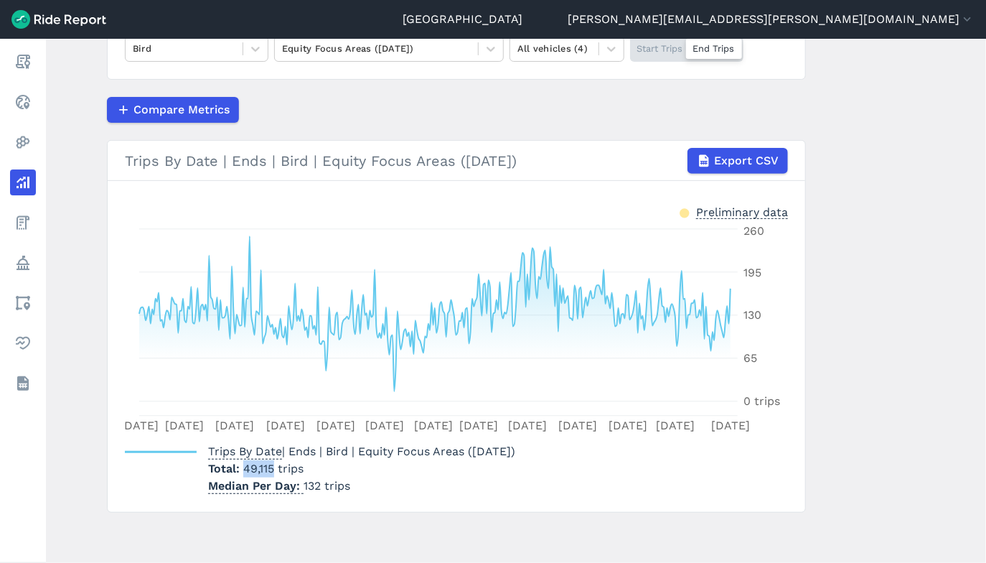
drag, startPoint x: 243, startPoint y: 469, endPoint x: 271, endPoint y: 472, distance: 28.2
click at [271, 472] on span "49,115 trips" at bounding box center [273, 468] width 60 height 14
copy span "49,115"
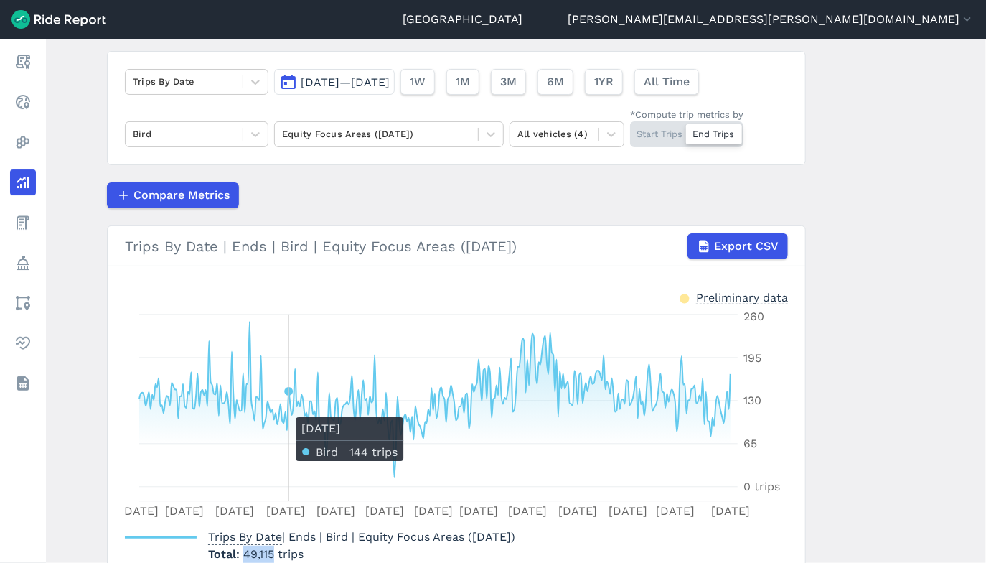
scroll to position [37, 0]
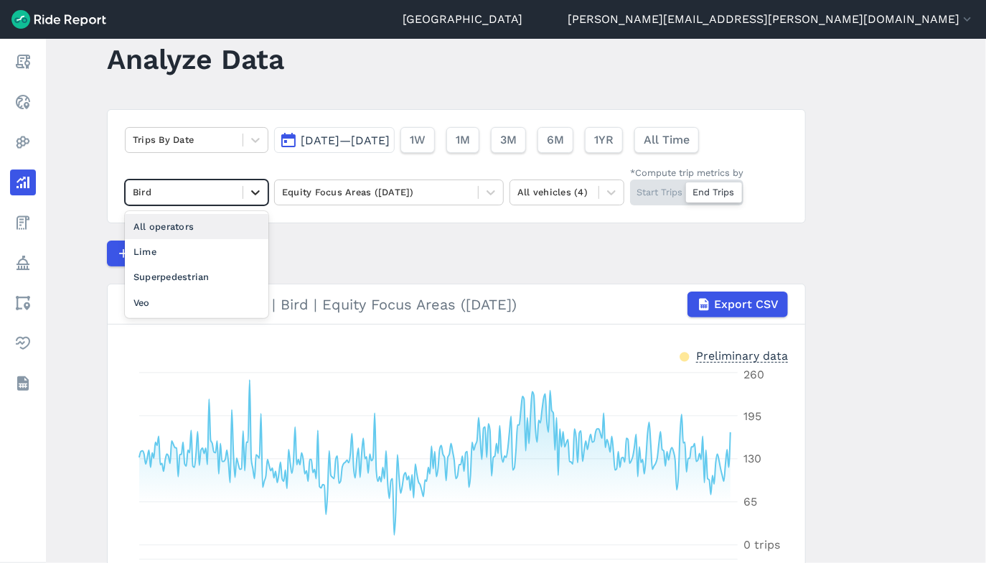
click at [255, 192] on icon at bounding box center [255, 192] width 9 height 5
click at [178, 225] on div "All operators" at bounding box center [197, 226] width 144 height 25
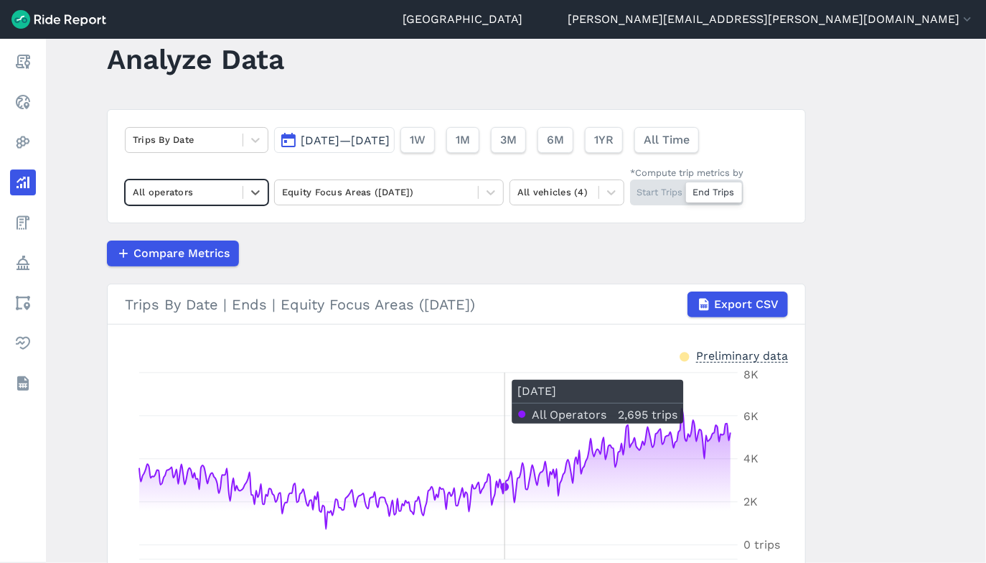
scroll to position [180, 0]
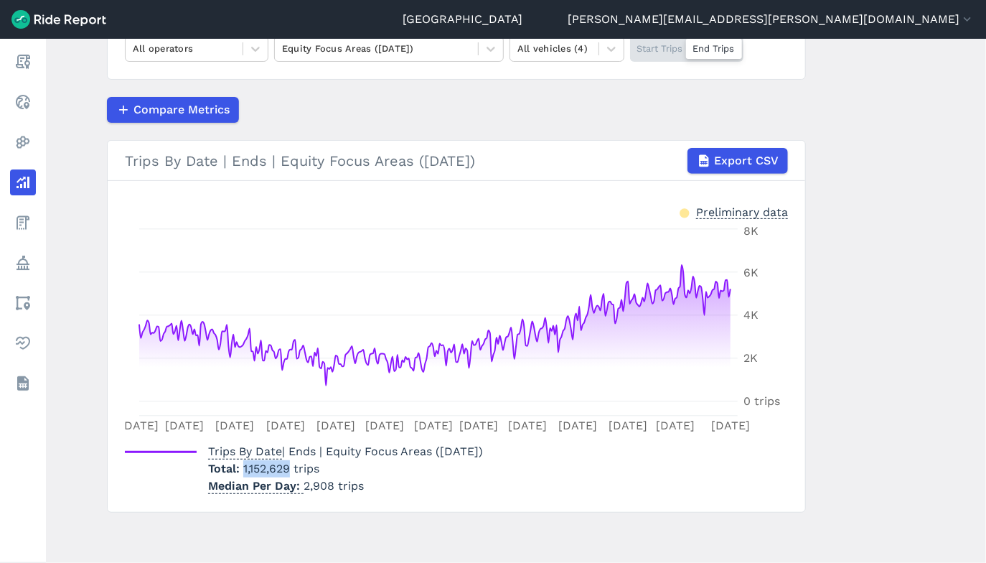
drag, startPoint x: 243, startPoint y: 467, endPoint x: 287, endPoint y: 471, distance: 43.9
click at [287, 471] on span "1,152,629 trips" at bounding box center [281, 468] width 76 height 14
copy span "1,152,629"
